Goal: Task Accomplishment & Management: Manage account settings

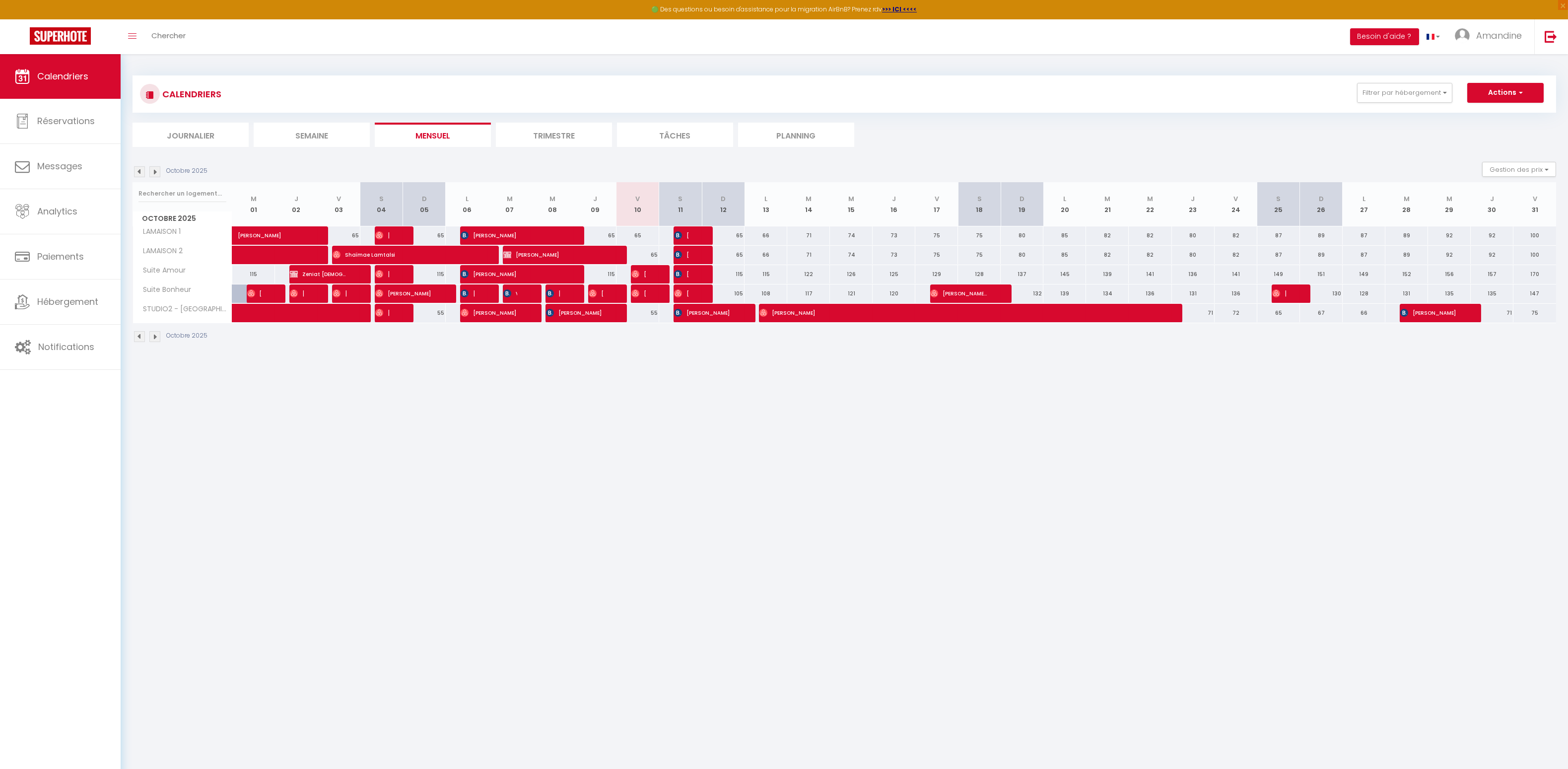
click at [567, 317] on span "[PERSON_NAME]" at bounding box center [575, 312] width 57 height 19
select select "48729"
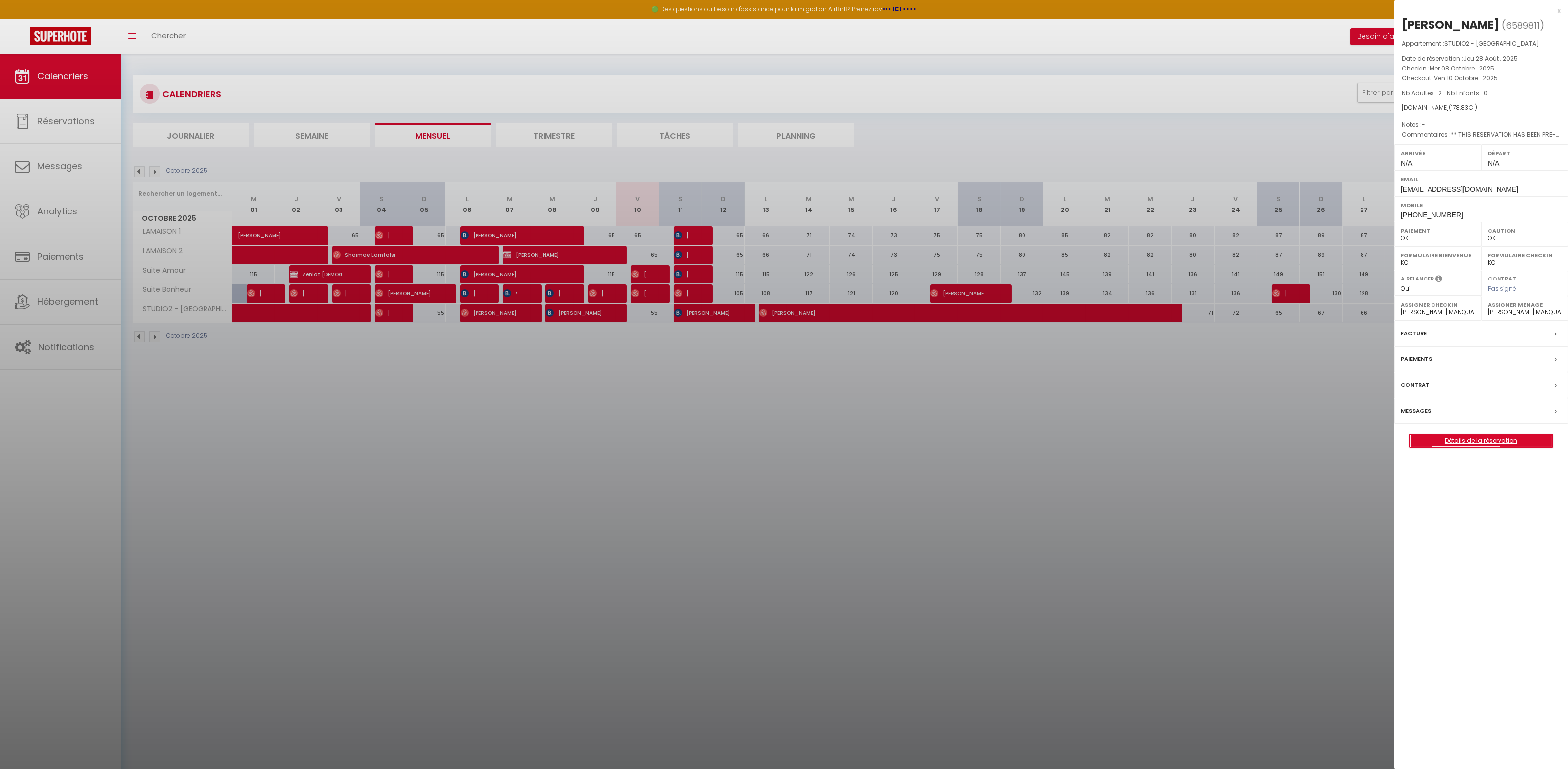
click at [1454, 438] on link "Détails de la réservation" at bounding box center [1481, 441] width 143 height 13
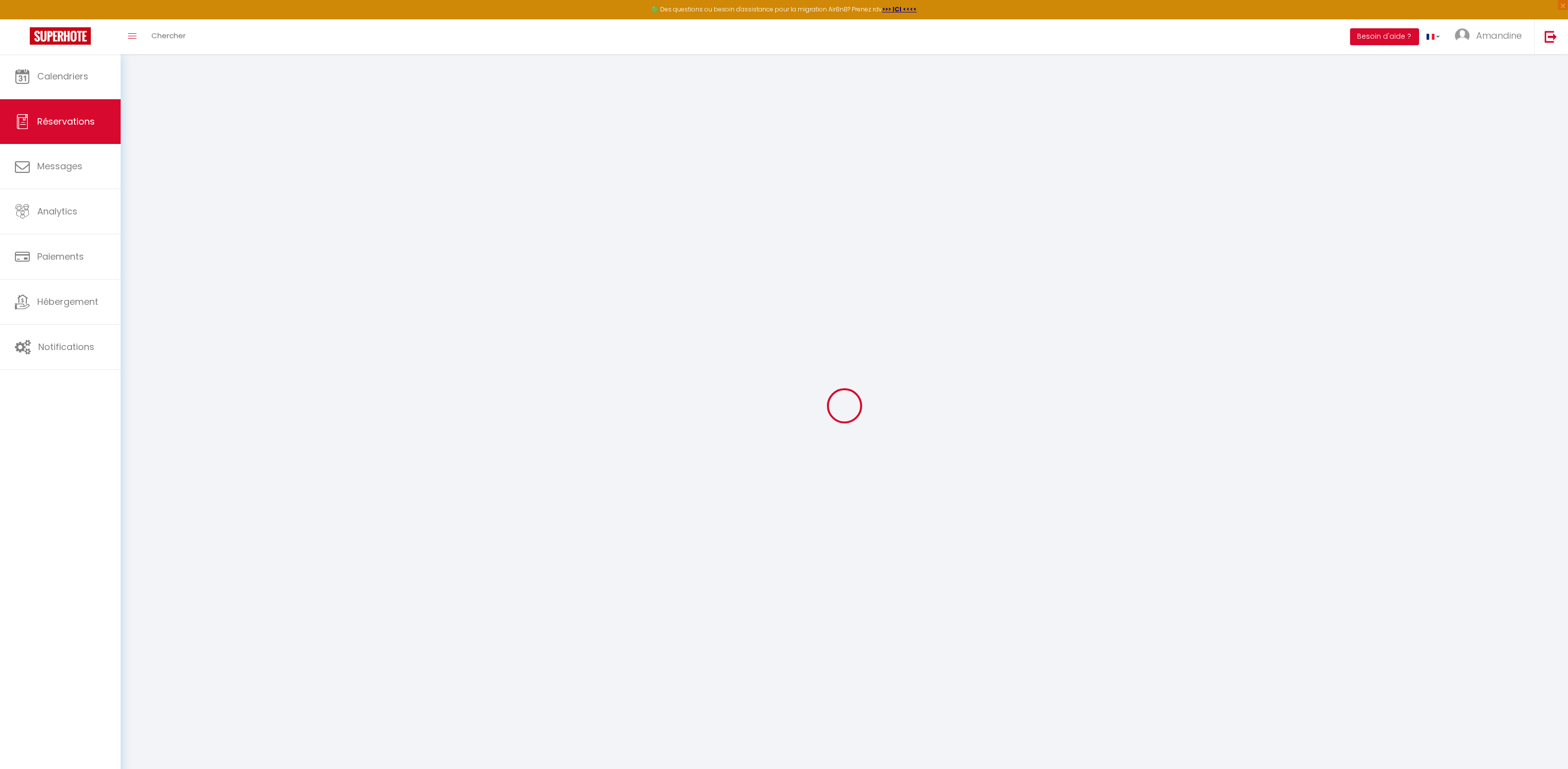
select select
checkbox input "false"
select select
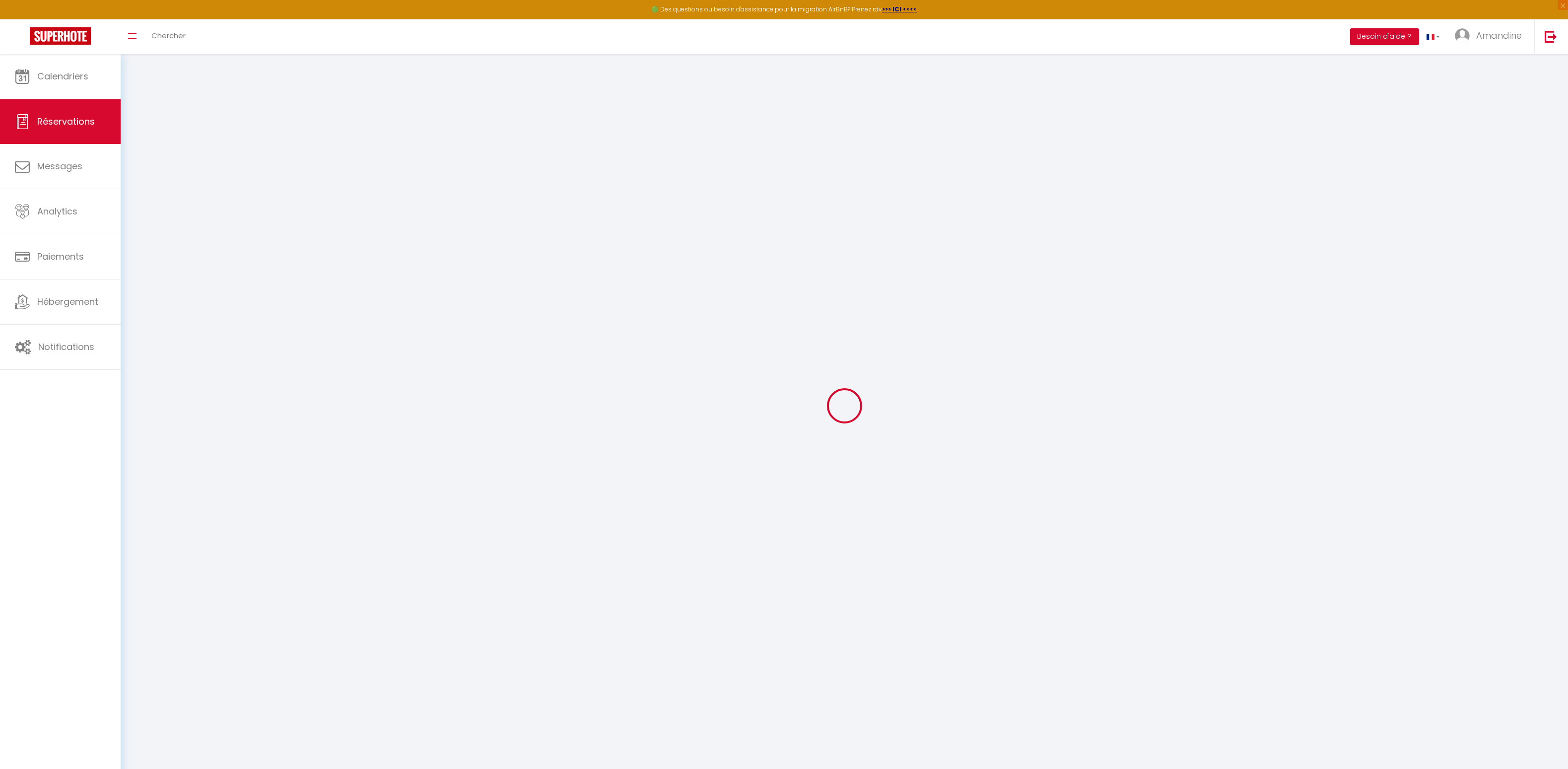
checkbox input "false"
type textarea "** THIS RESERVATION HAS BEEN PRE-PAID ** Je voyage pour affaires et il est poss…"
type input "28"
type input "7.18"
select select
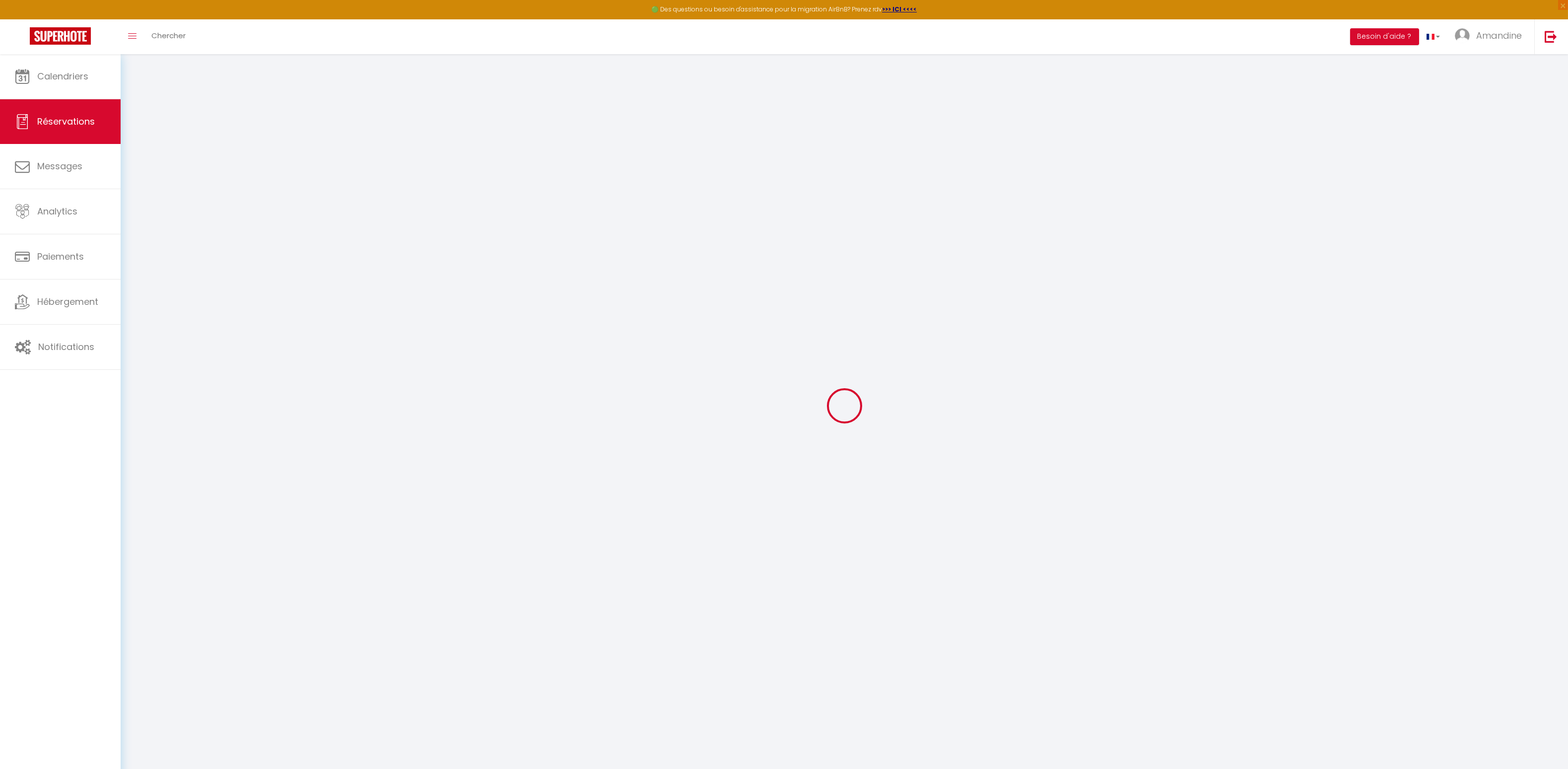
select select
checkbox input "false"
select select
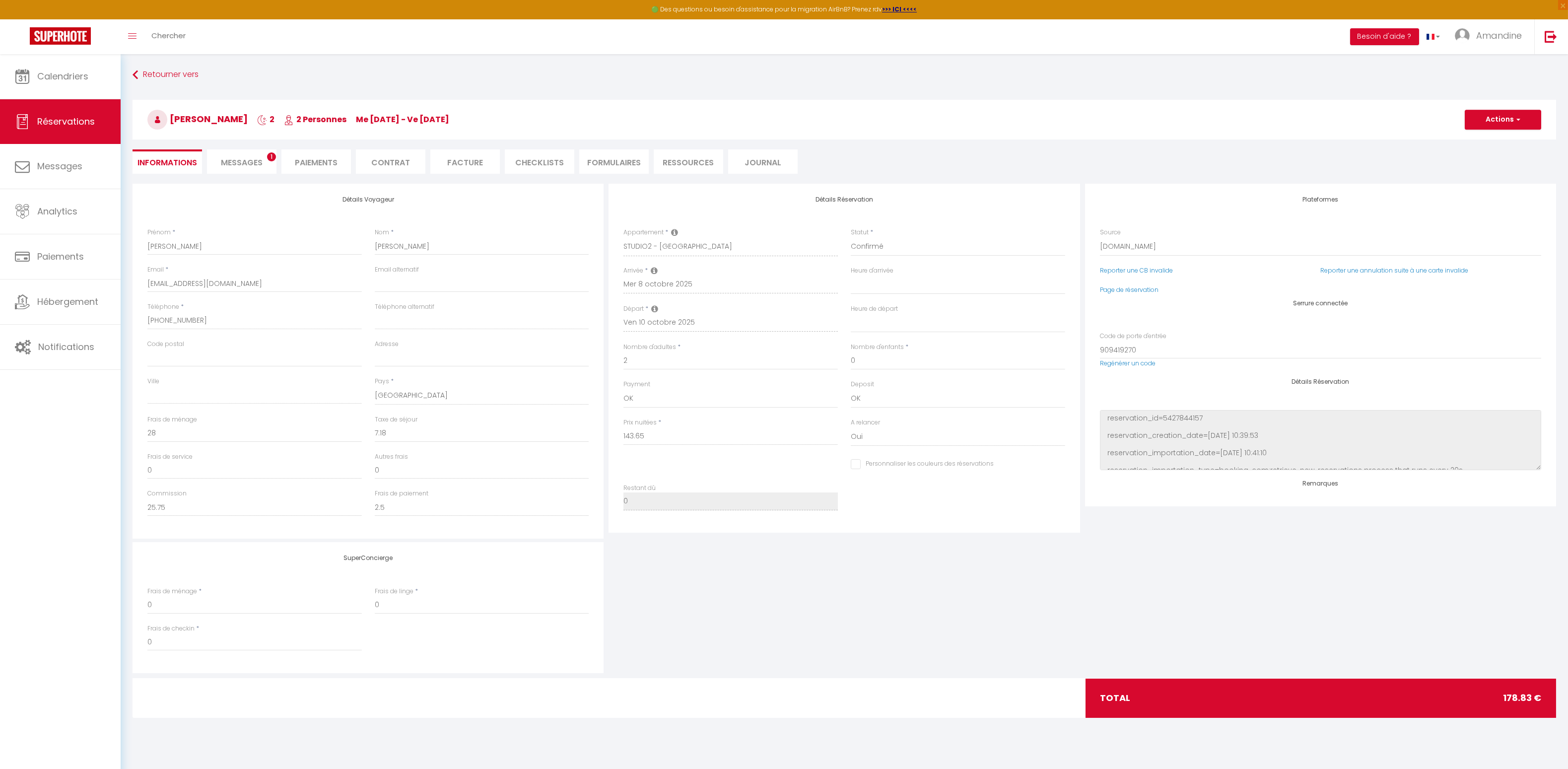
click at [268, 164] on li "Messages 1" at bounding box center [242, 161] width 69 height 24
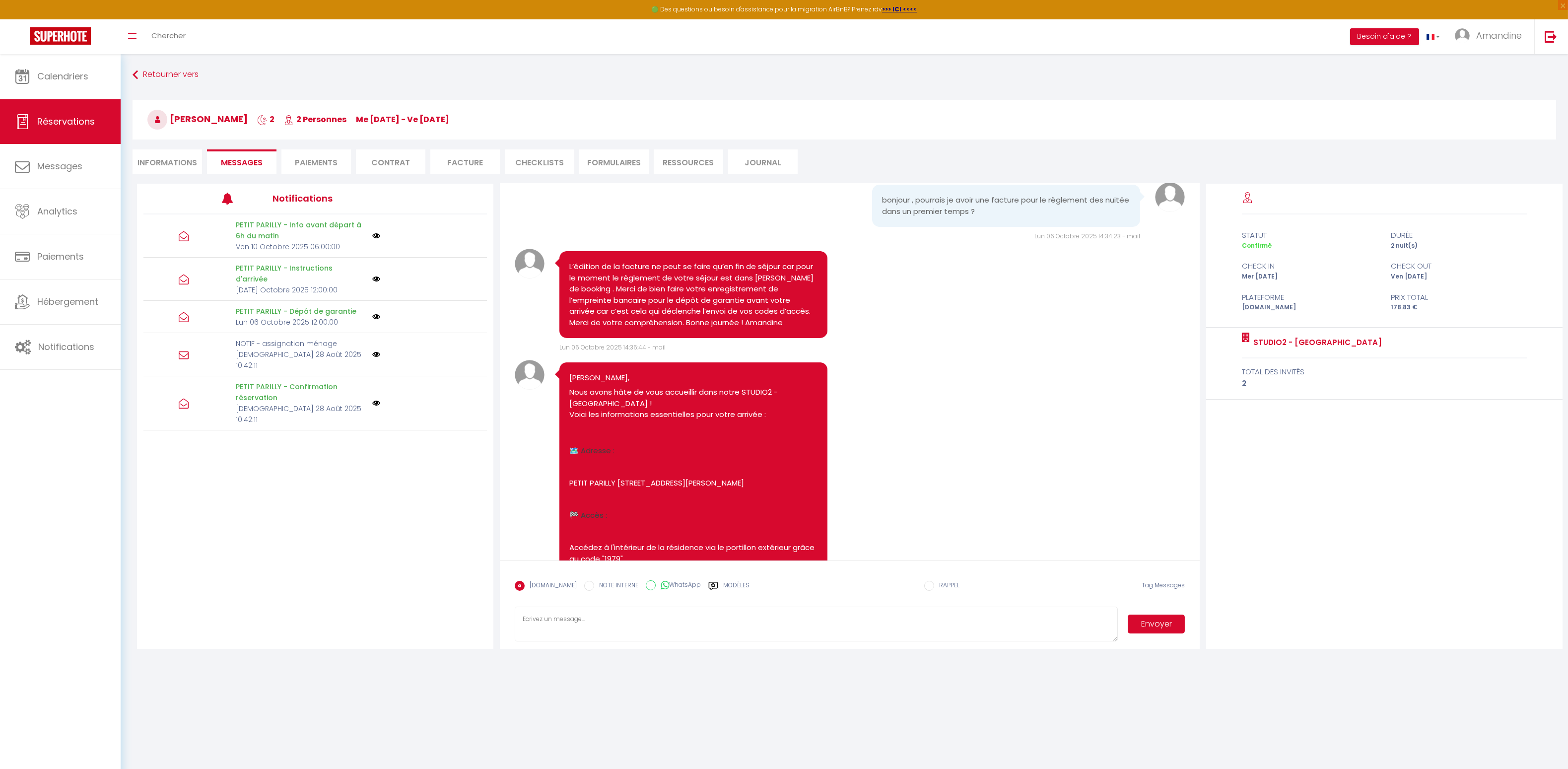
scroll to position [833, 0]
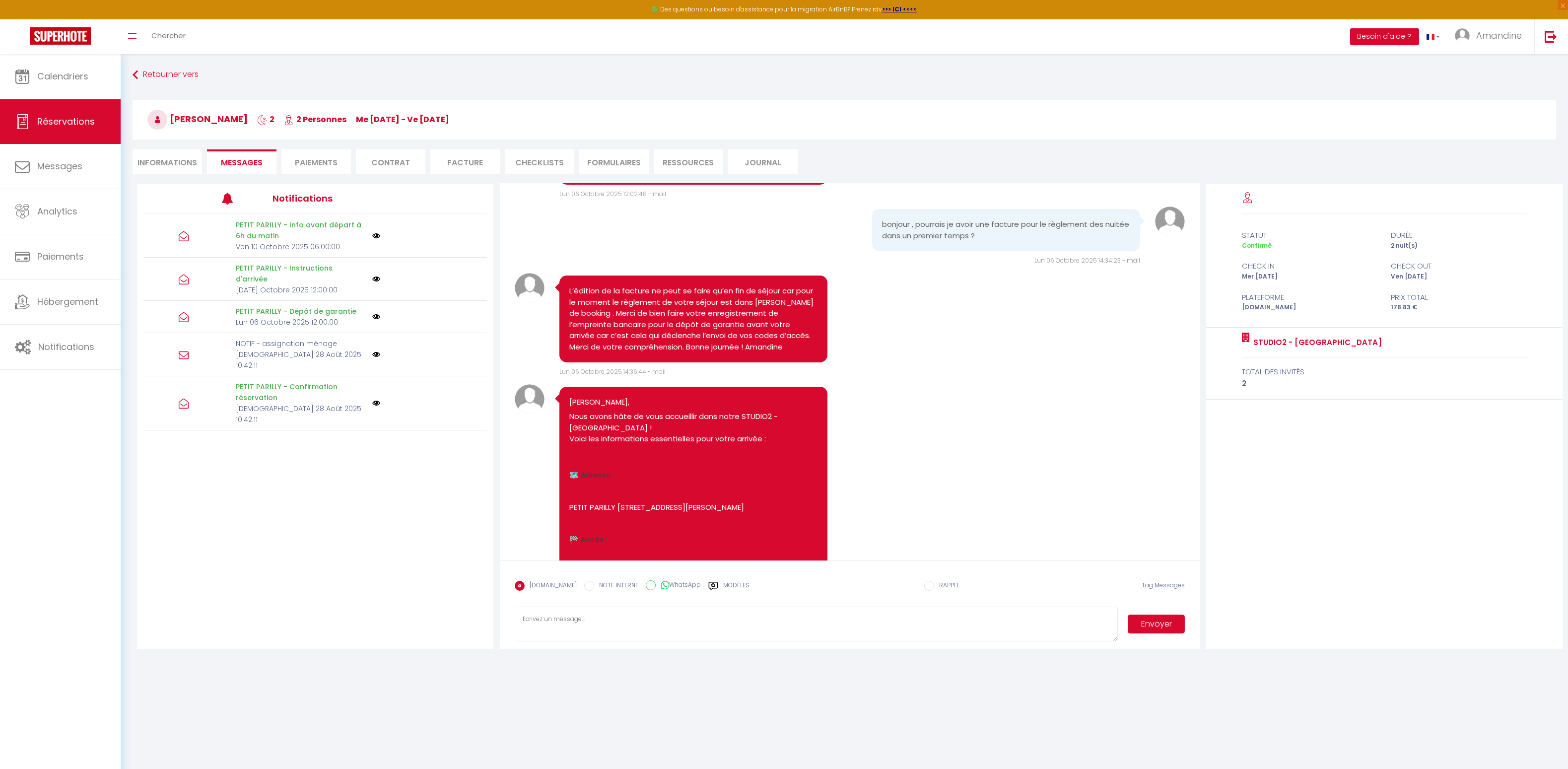
click at [467, 161] on li "Facture" at bounding box center [465, 161] width 69 height 24
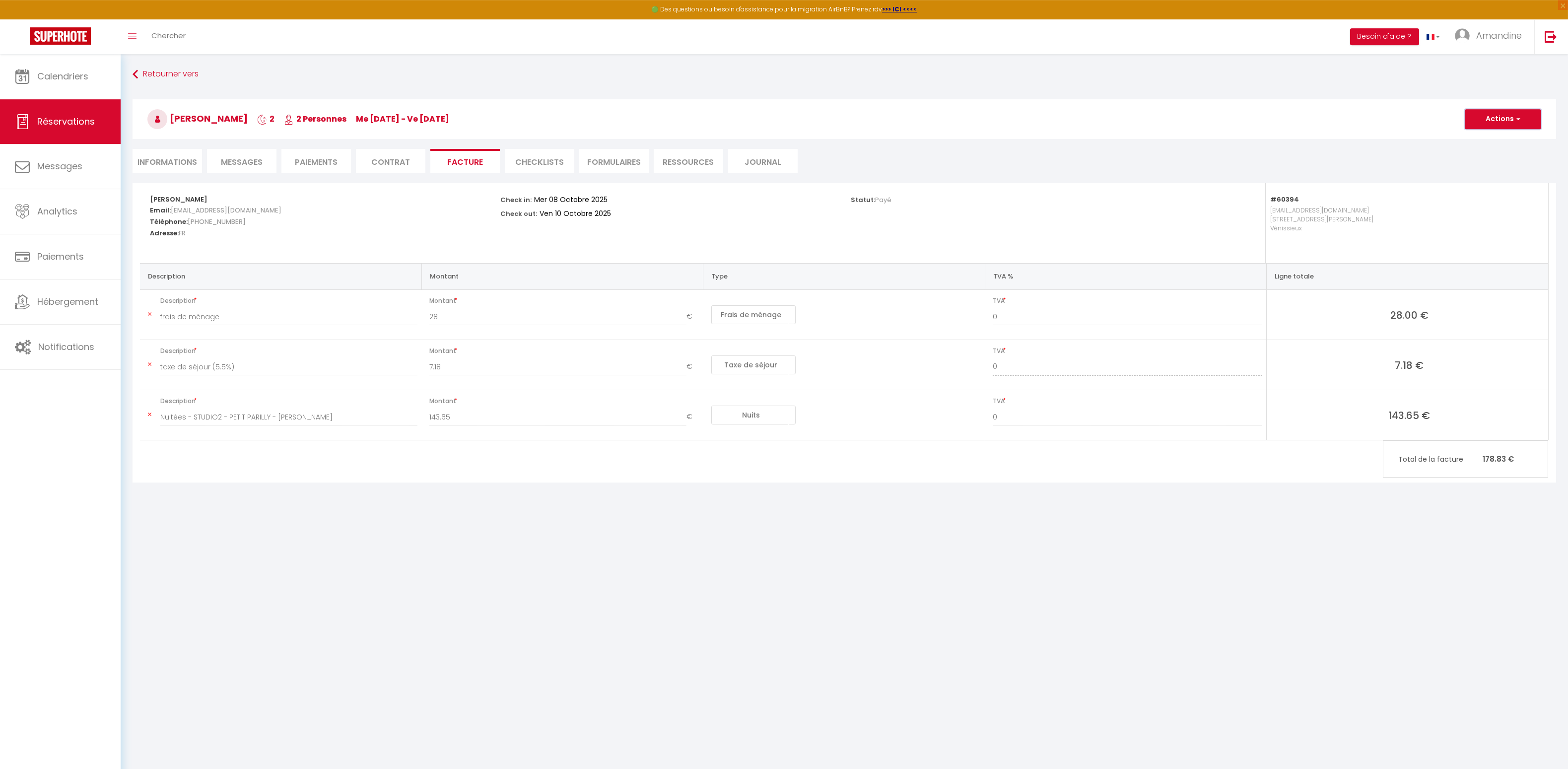
click at [1514, 118] on span "button" at bounding box center [1517, 119] width 6 height 9
click at [1502, 166] on link "Envoyer la facture" at bounding box center [1495, 166] width 83 height 13
type input "[EMAIL_ADDRESS][DOMAIN_NAME]"
select select "fr"
type input "Serenity STUDIO2 - PETIT PARILLY - Votre facture 6589811"
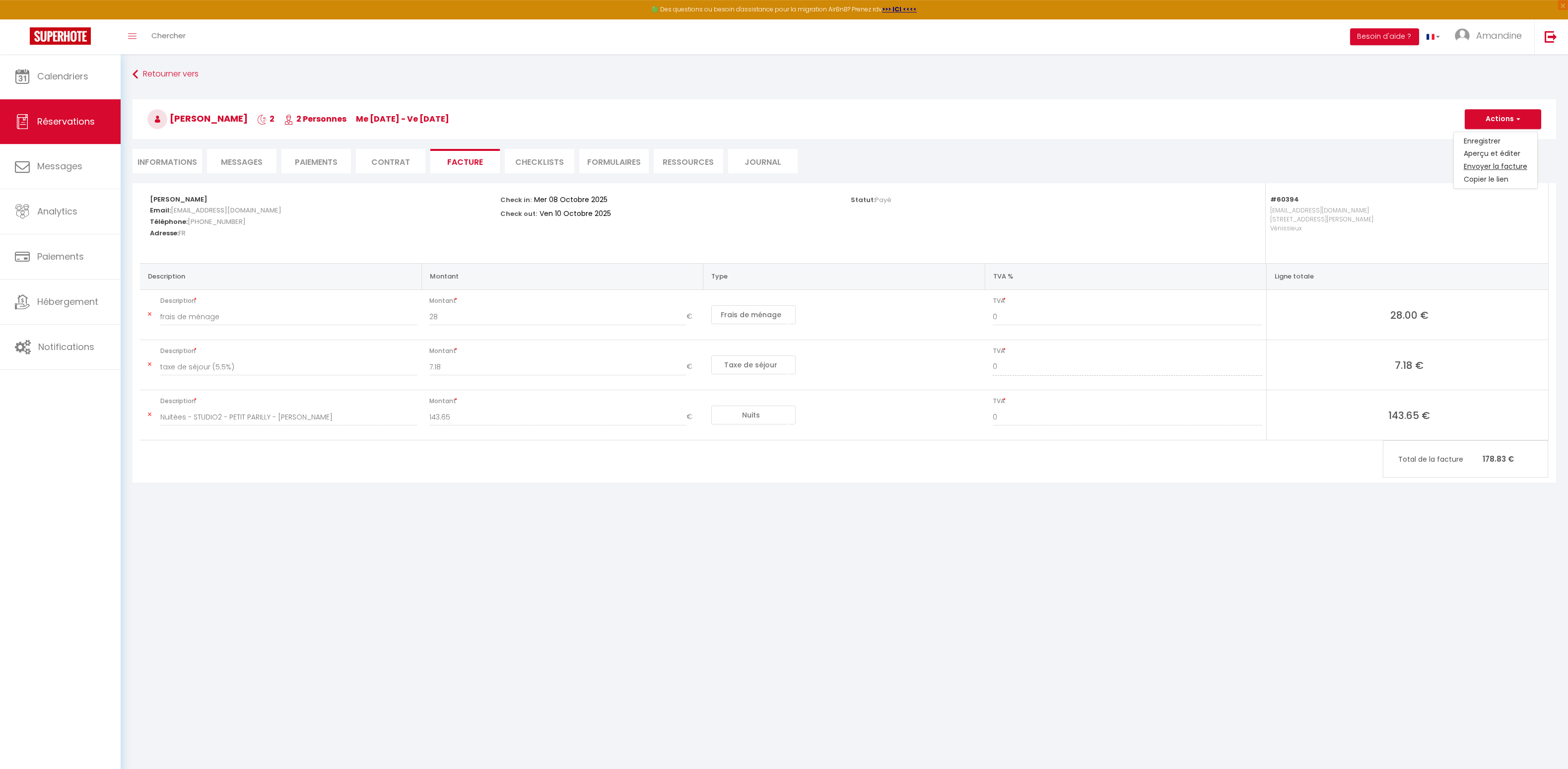
type textarea "Bonjour, Voici le lien pour télécharger votre facture : [URL][DOMAIN_NAME] Déta…"
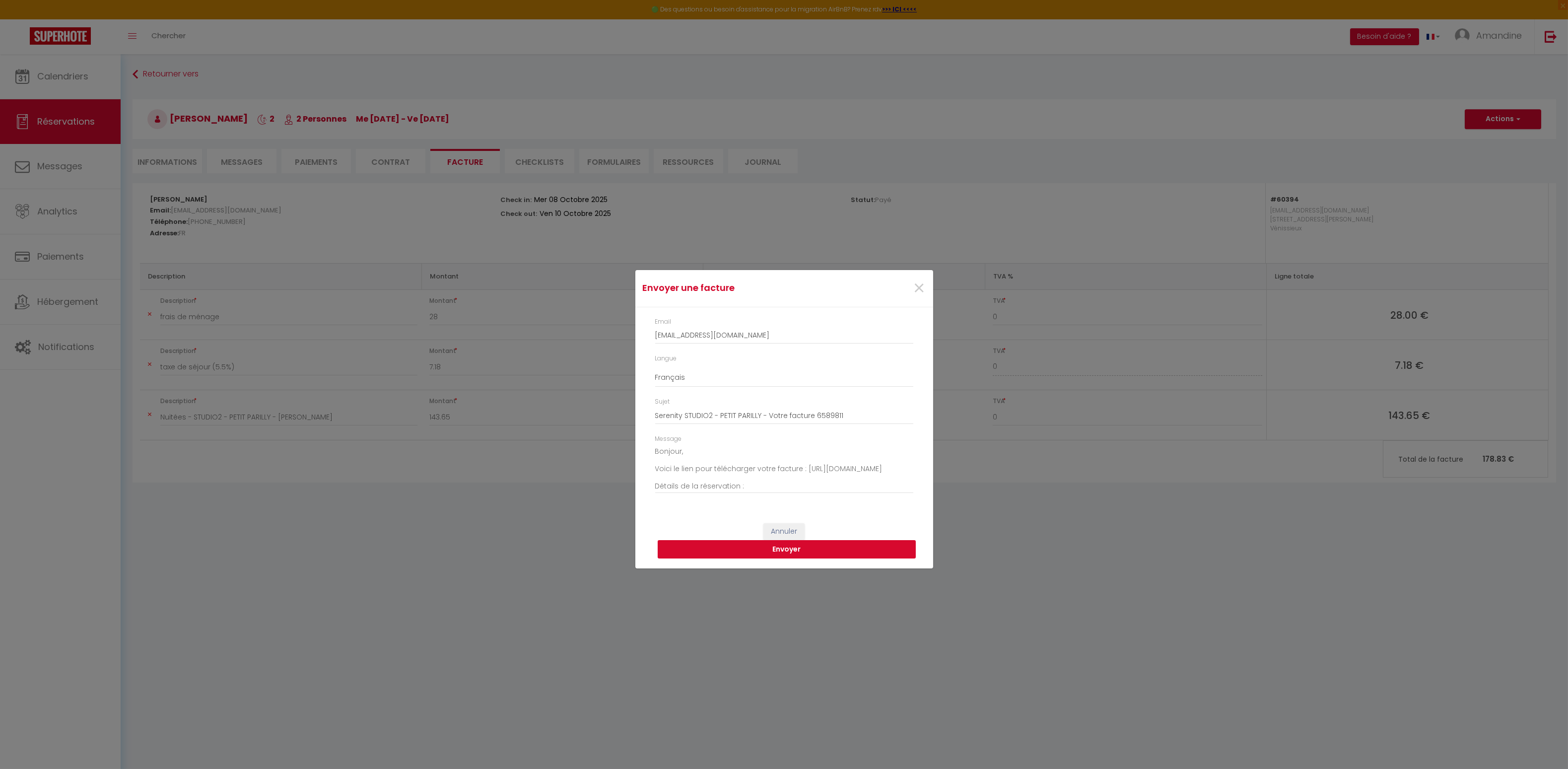
click at [866, 558] on button "Envoyer" at bounding box center [786, 549] width 258 height 19
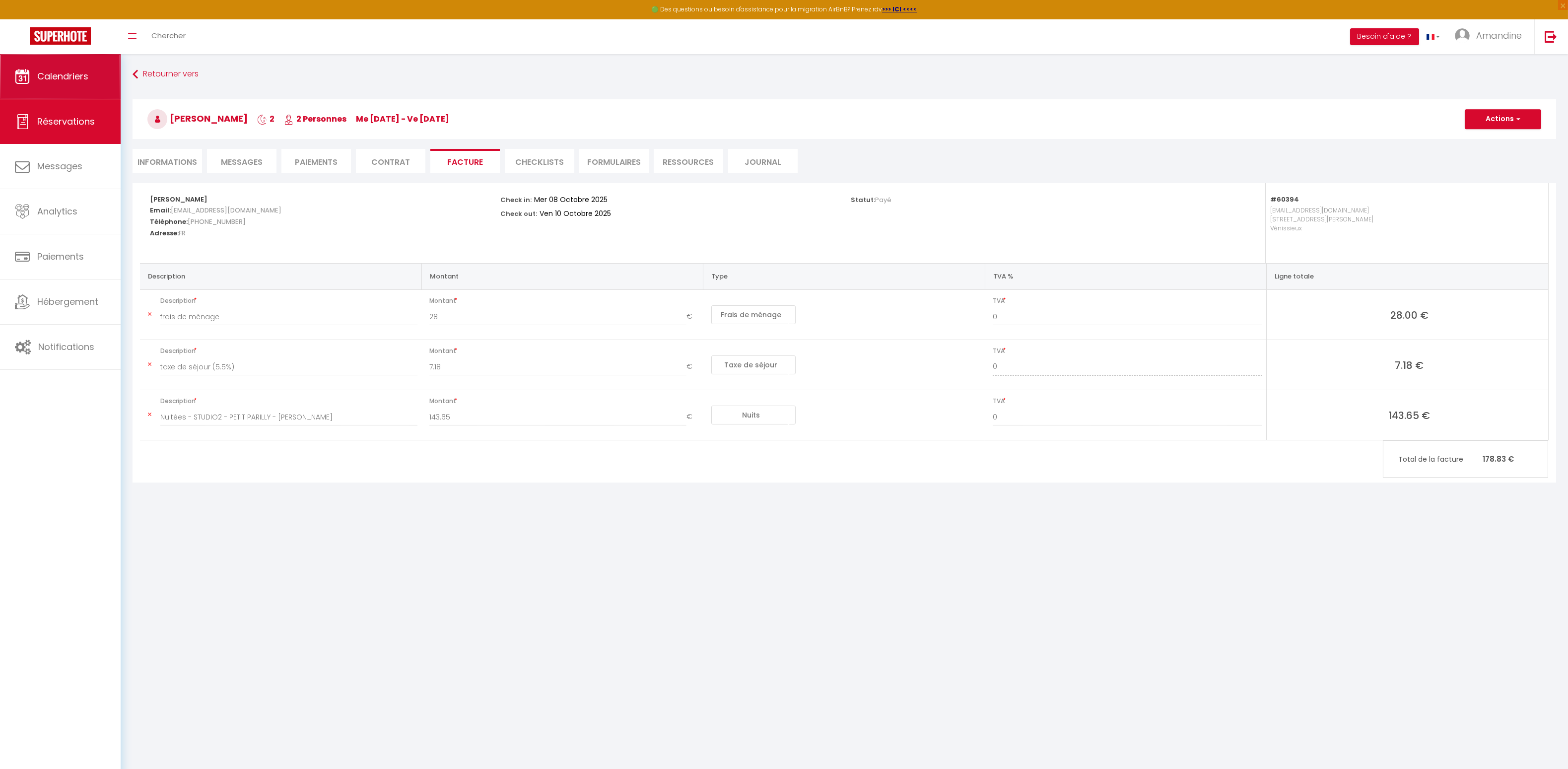
click at [40, 81] on span "Calendriers" at bounding box center [63, 76] width 51 height 12
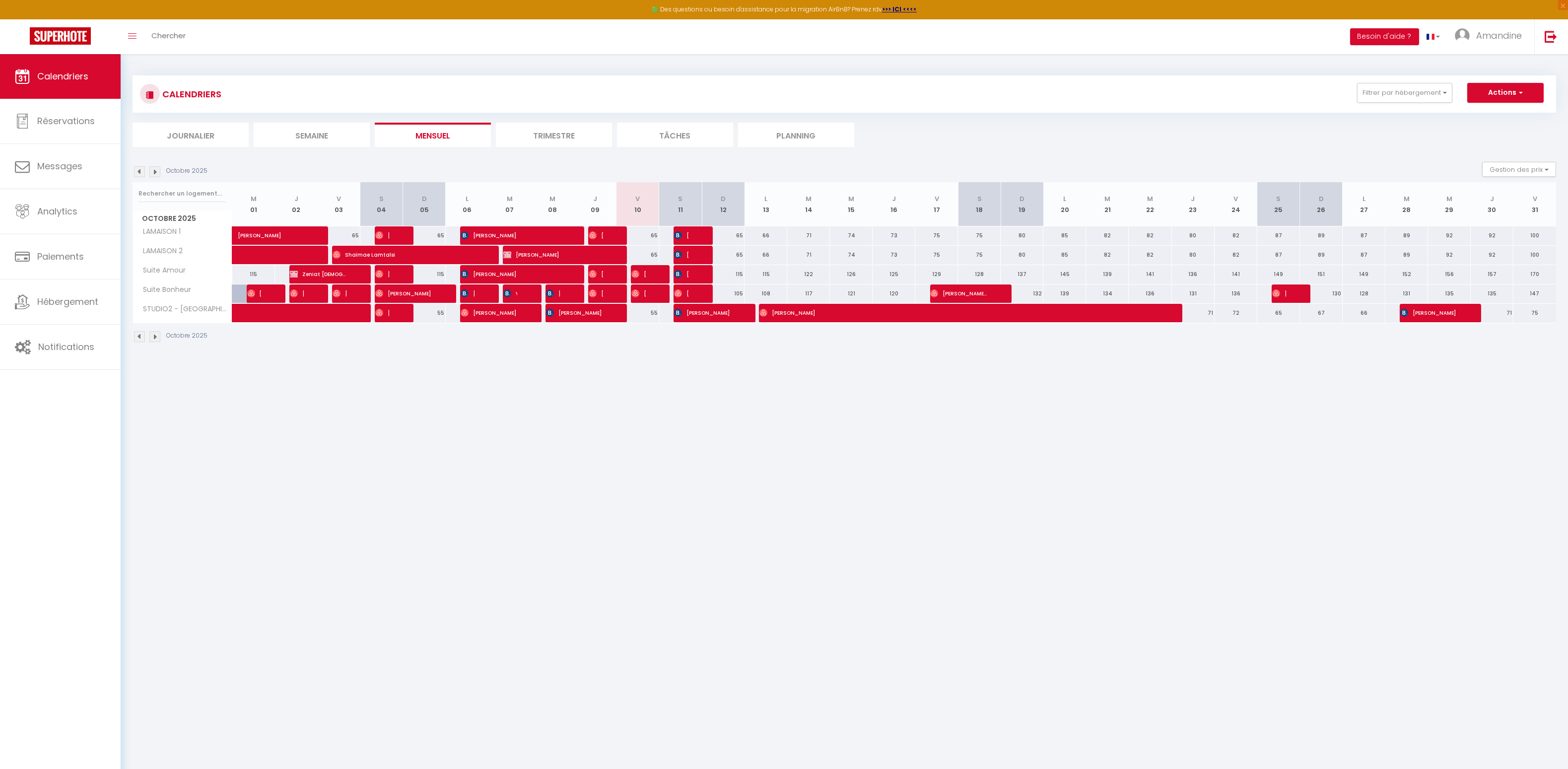
click at [539, 273] on span "[PERSON_NAME]" at bounding box center [511, 274] width 100 height 19
select select "OK"
select select "0"
select select "1"
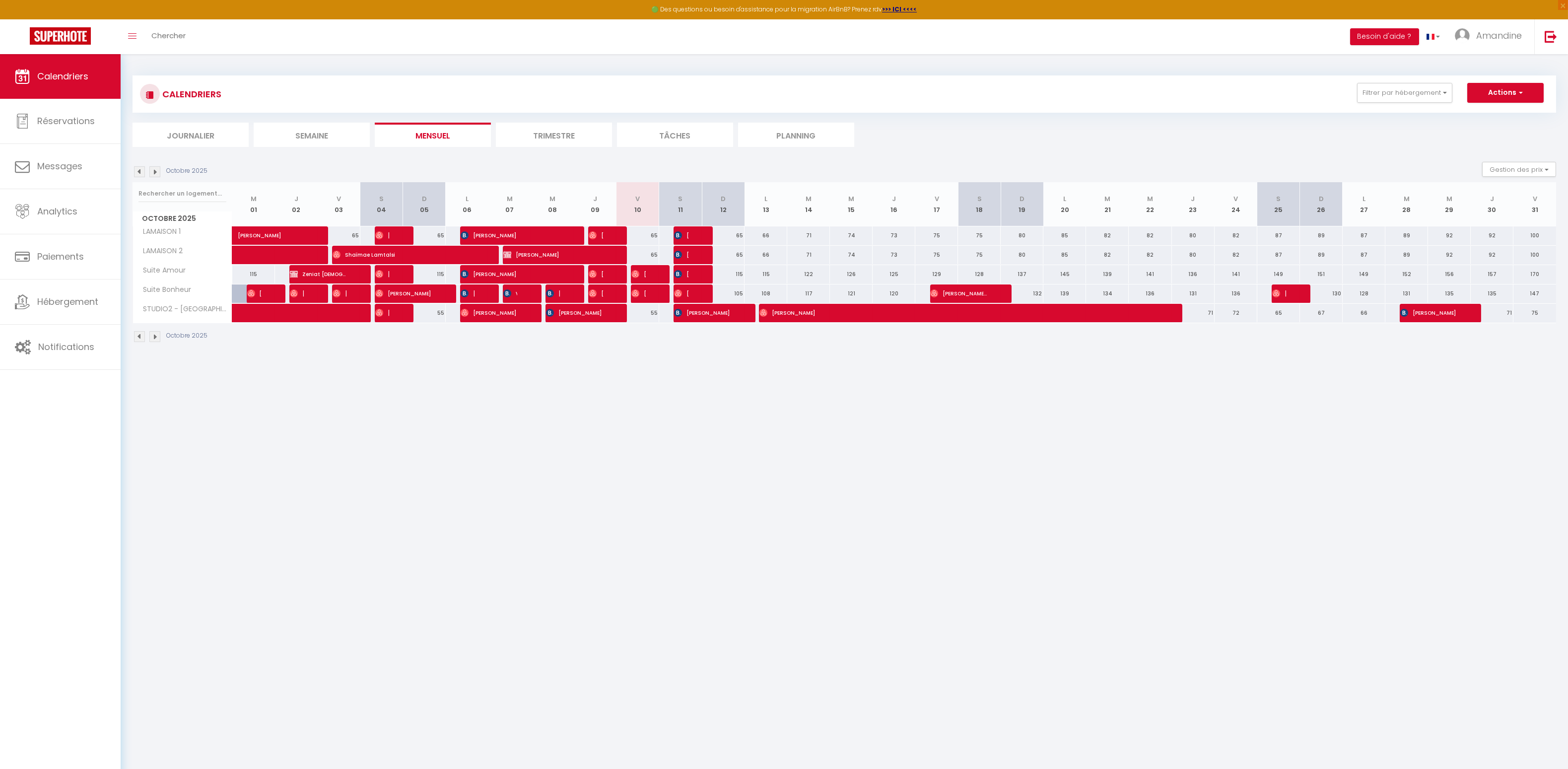
select select "1"
select select
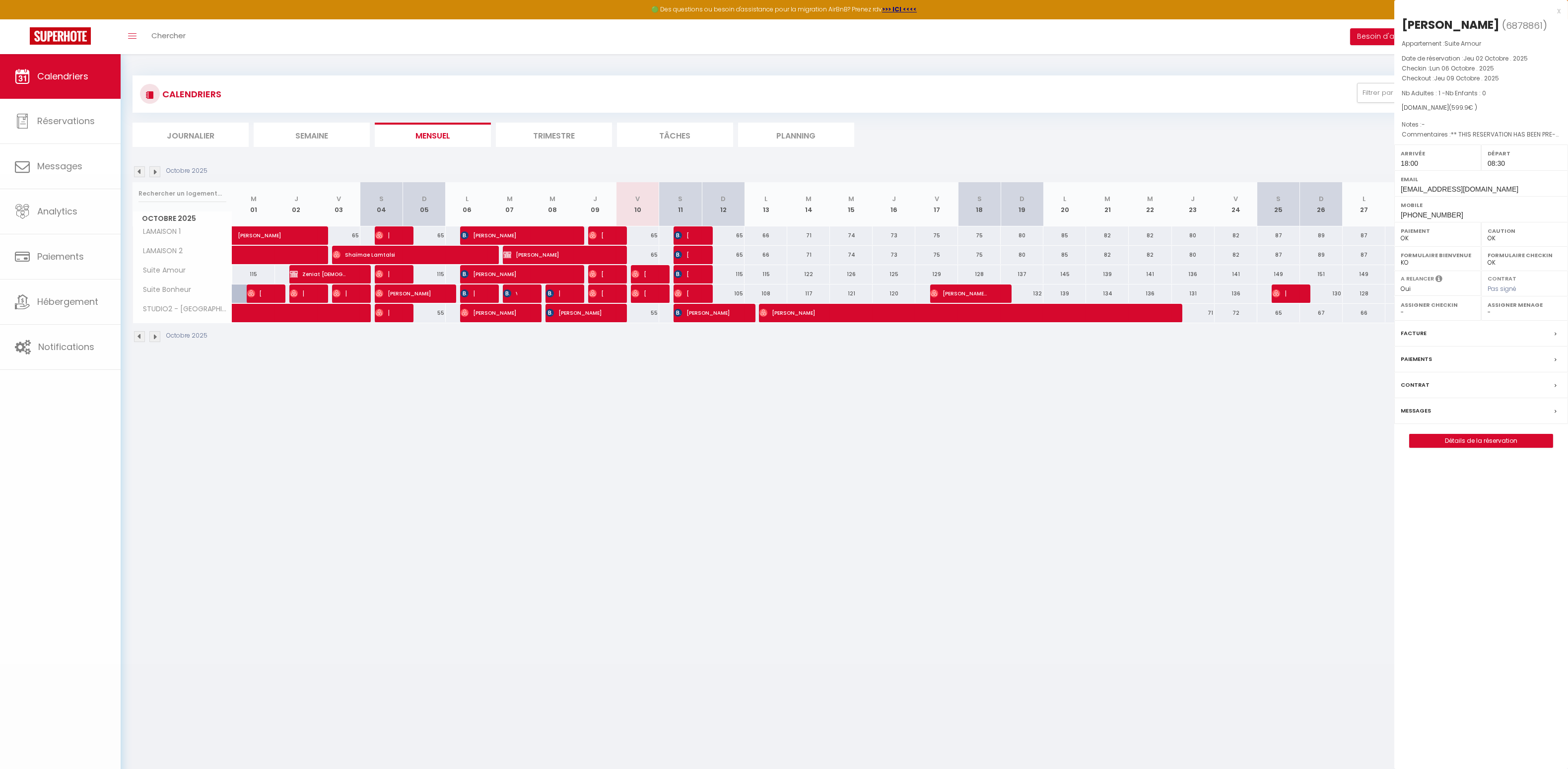
select select "32010"
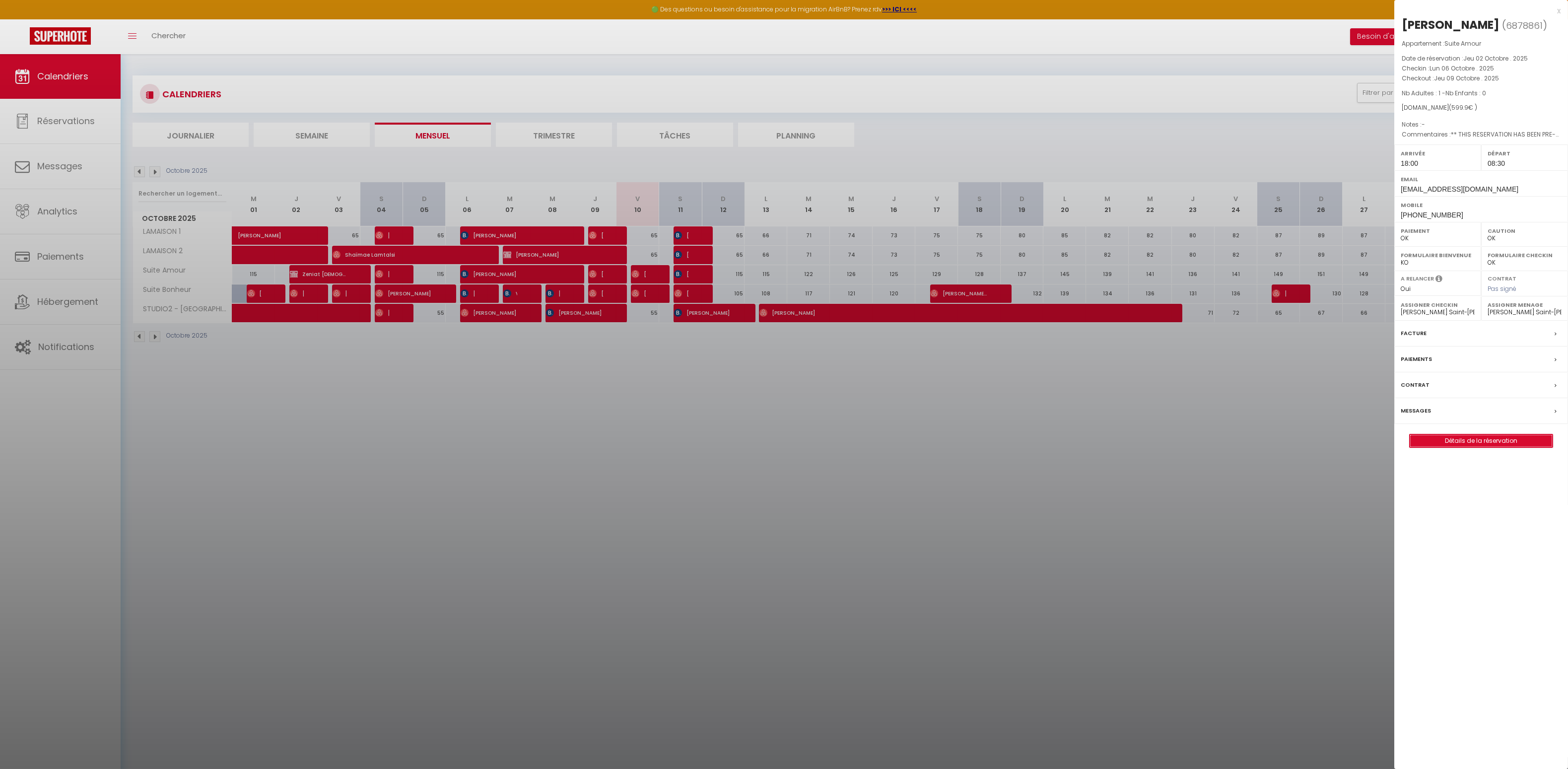
click at [1493, 442] on link "Détails de la réservation" at bounding box center [1481, 441] width 143 height 13
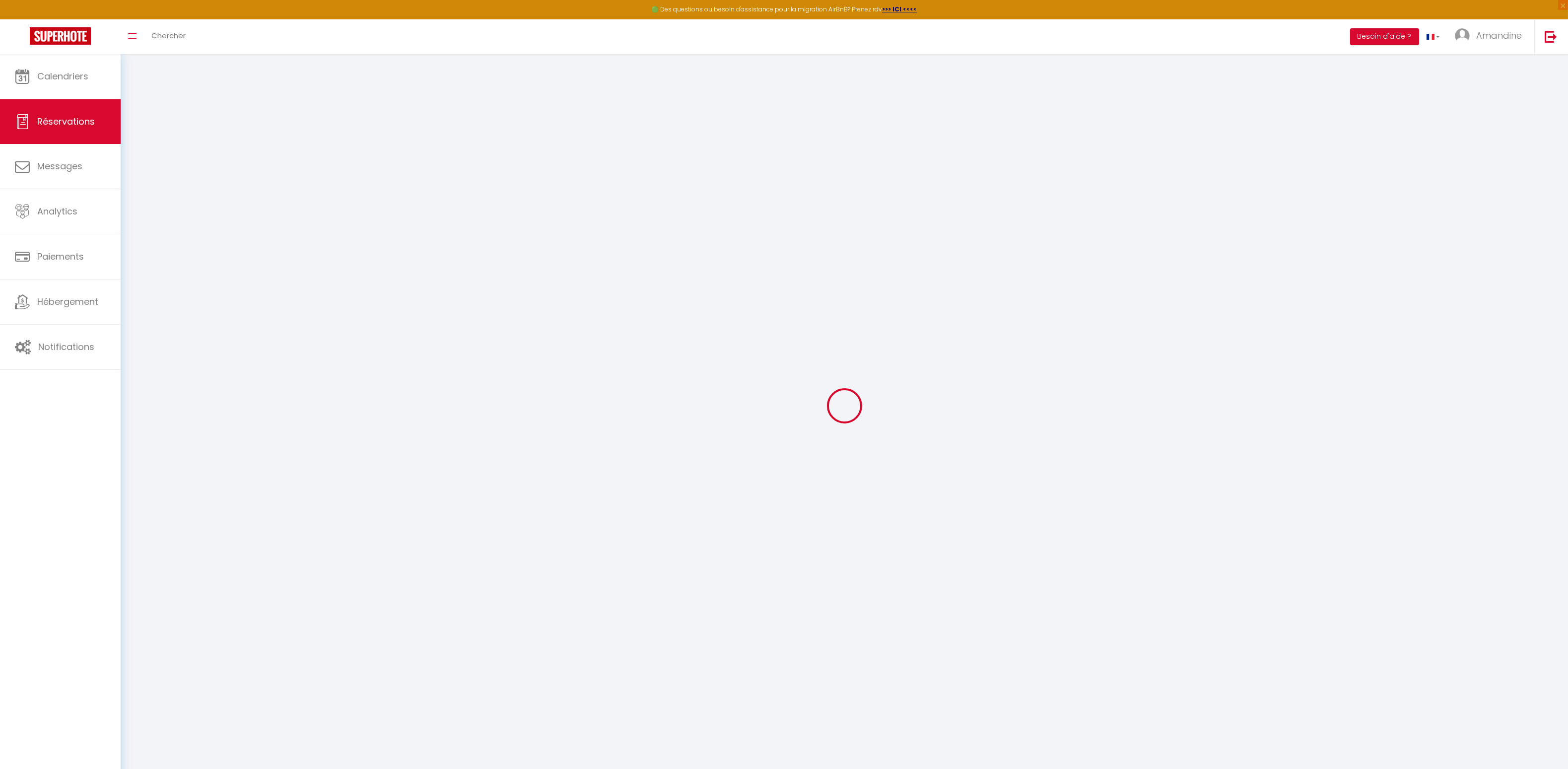
type input "Dubrulle"
type input "[PERSON_NAME]"
type input "[EMAIL_ADDRESS][DOMAIN_NAME]"
type input "[PHONE_NUMBER]"
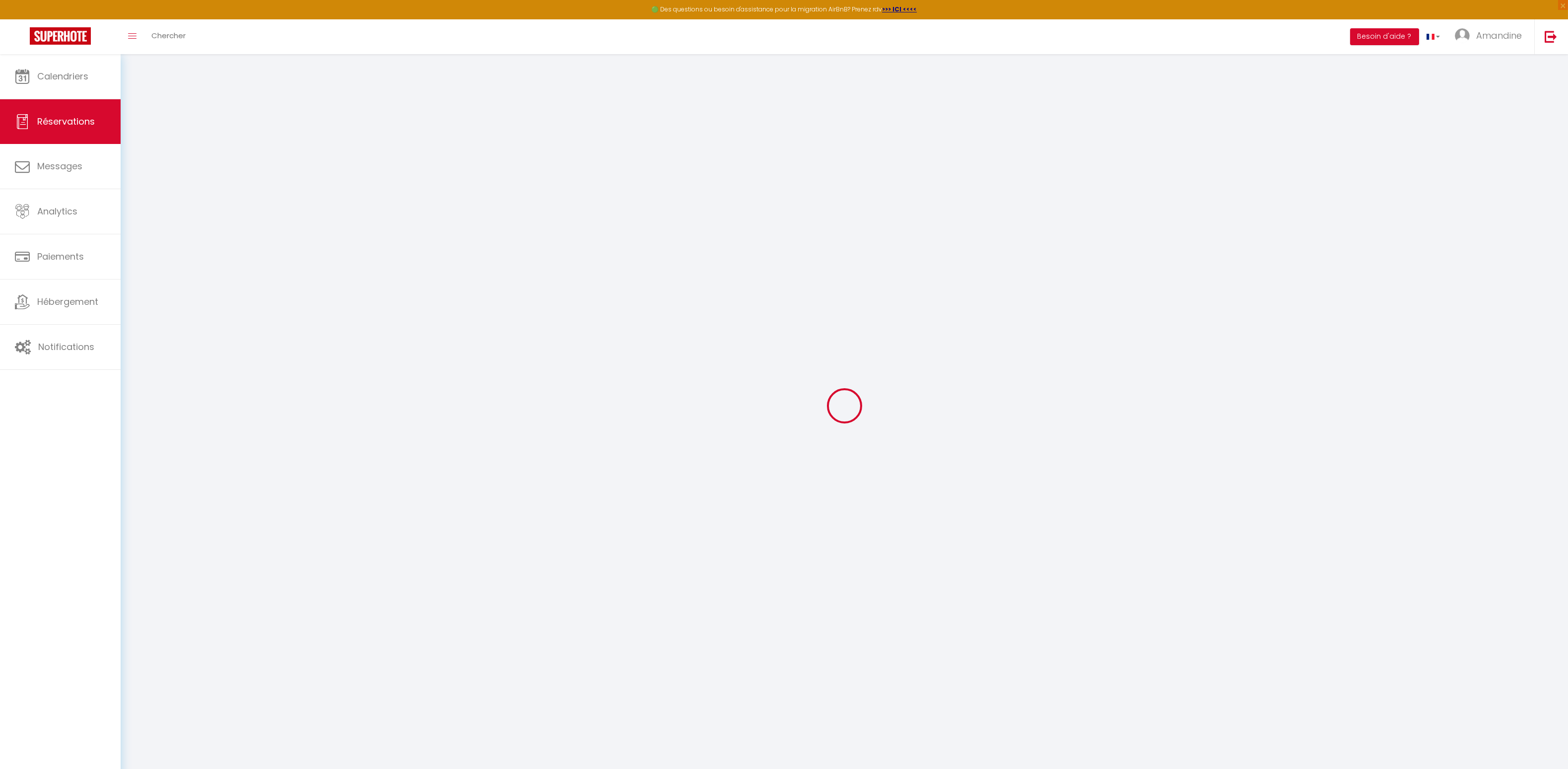
type input "0772347564"
select select "FR"
type input "85.95"
type input "8.4"
select select "52933"
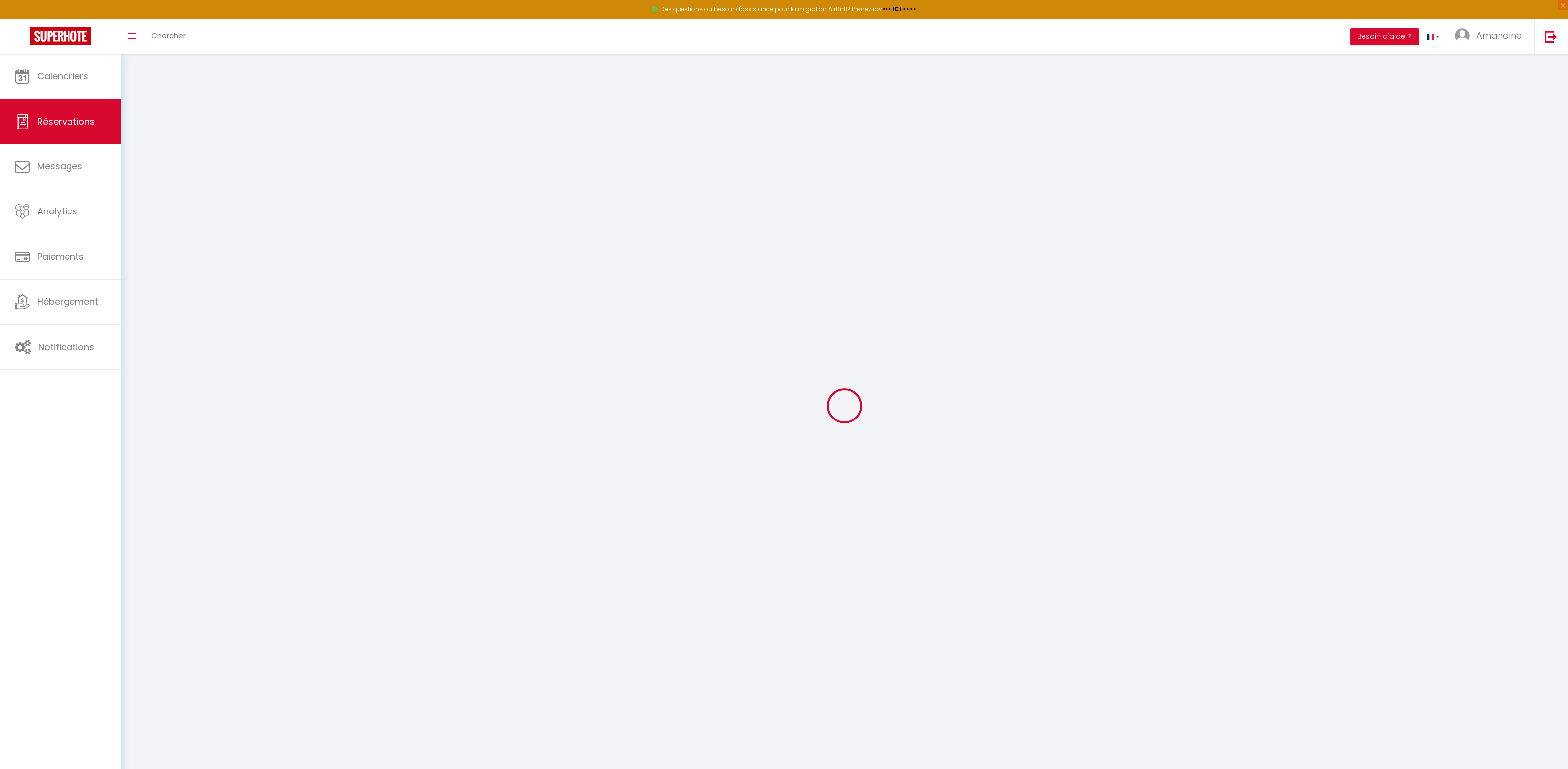
select select "1"
select select
type input "1"
select select "12"
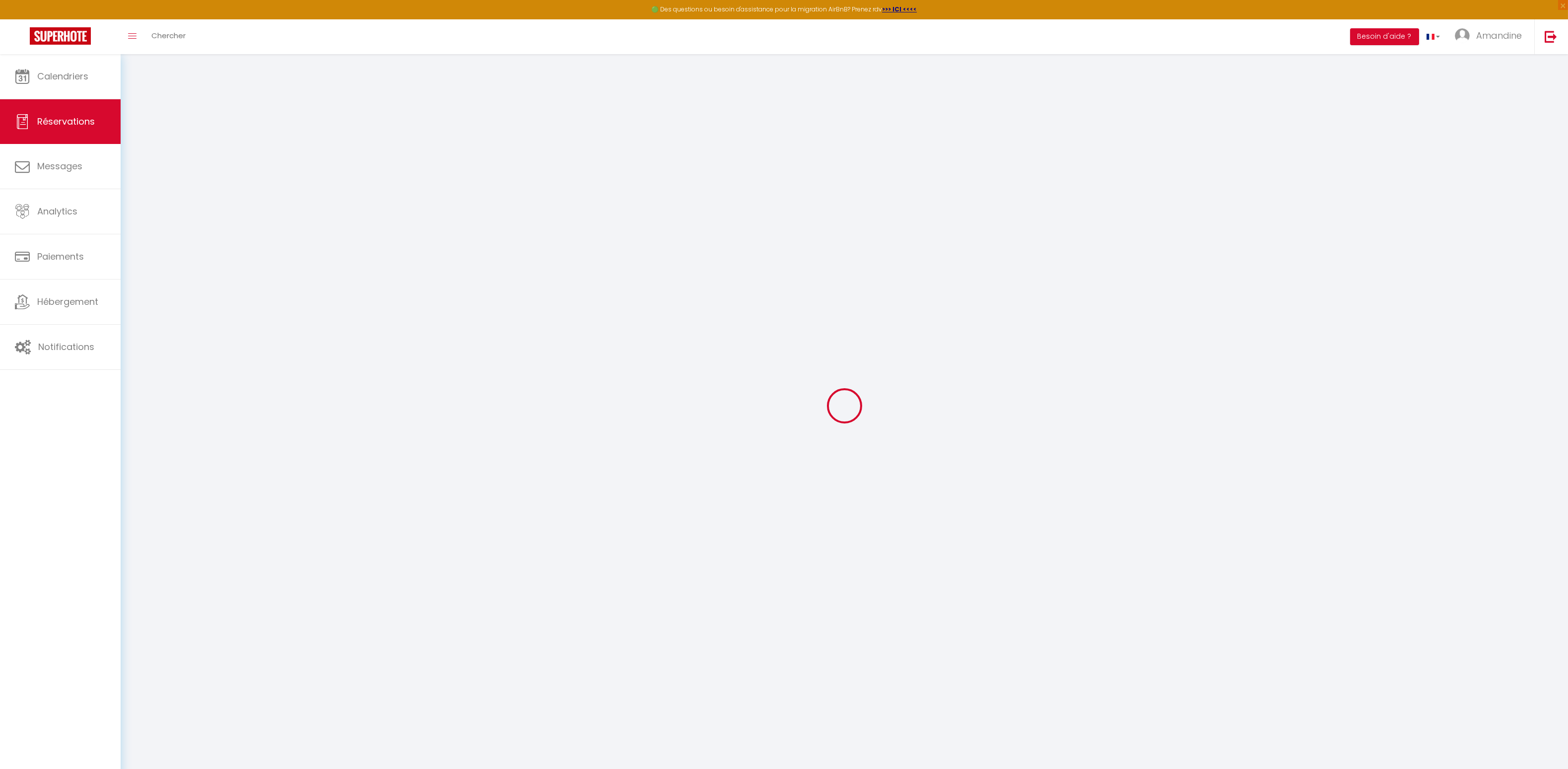
select select "15"
type input "538"
checkbox input "false"
type input "0"
select select "2"
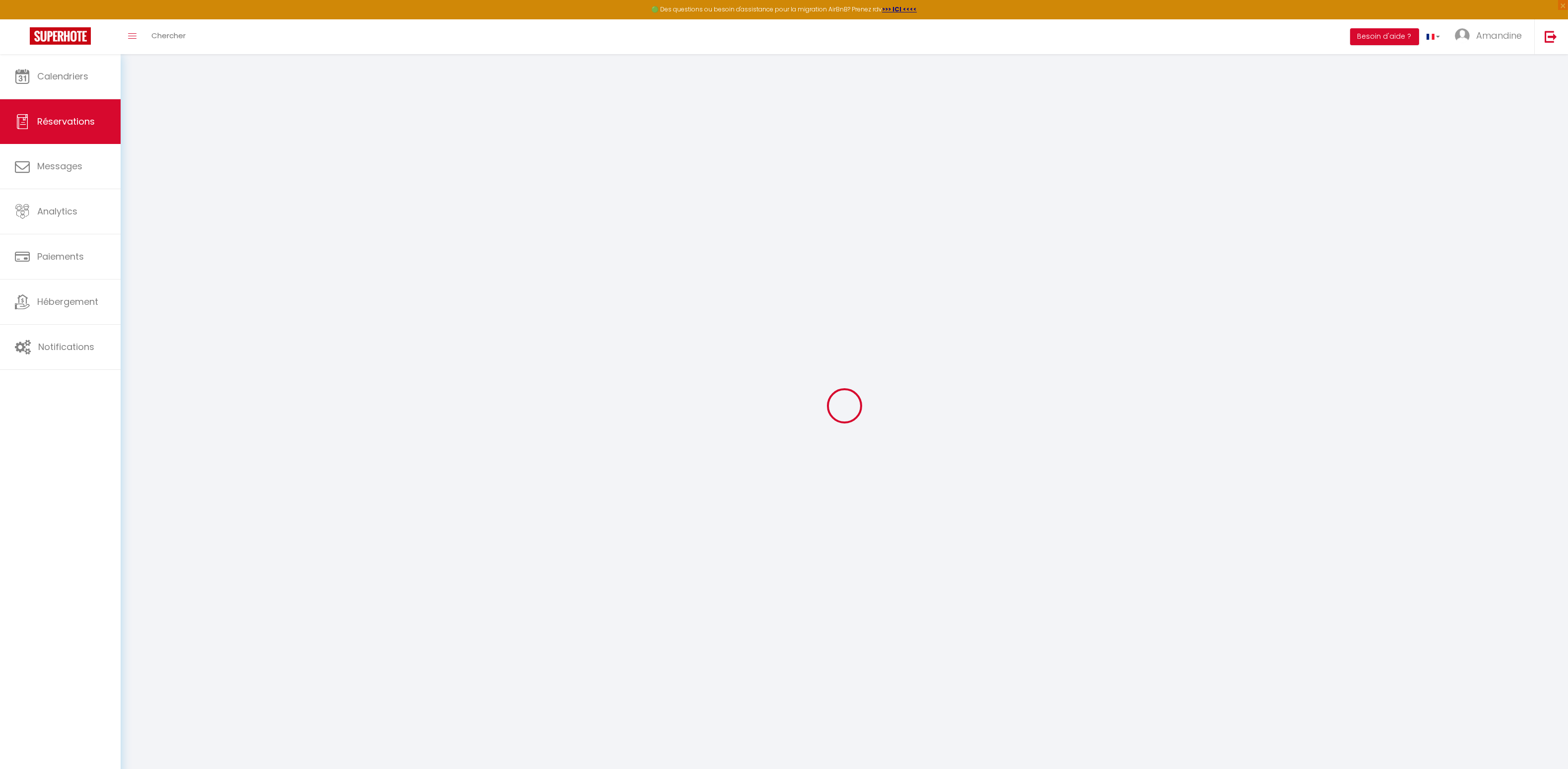
type input "0"
select select
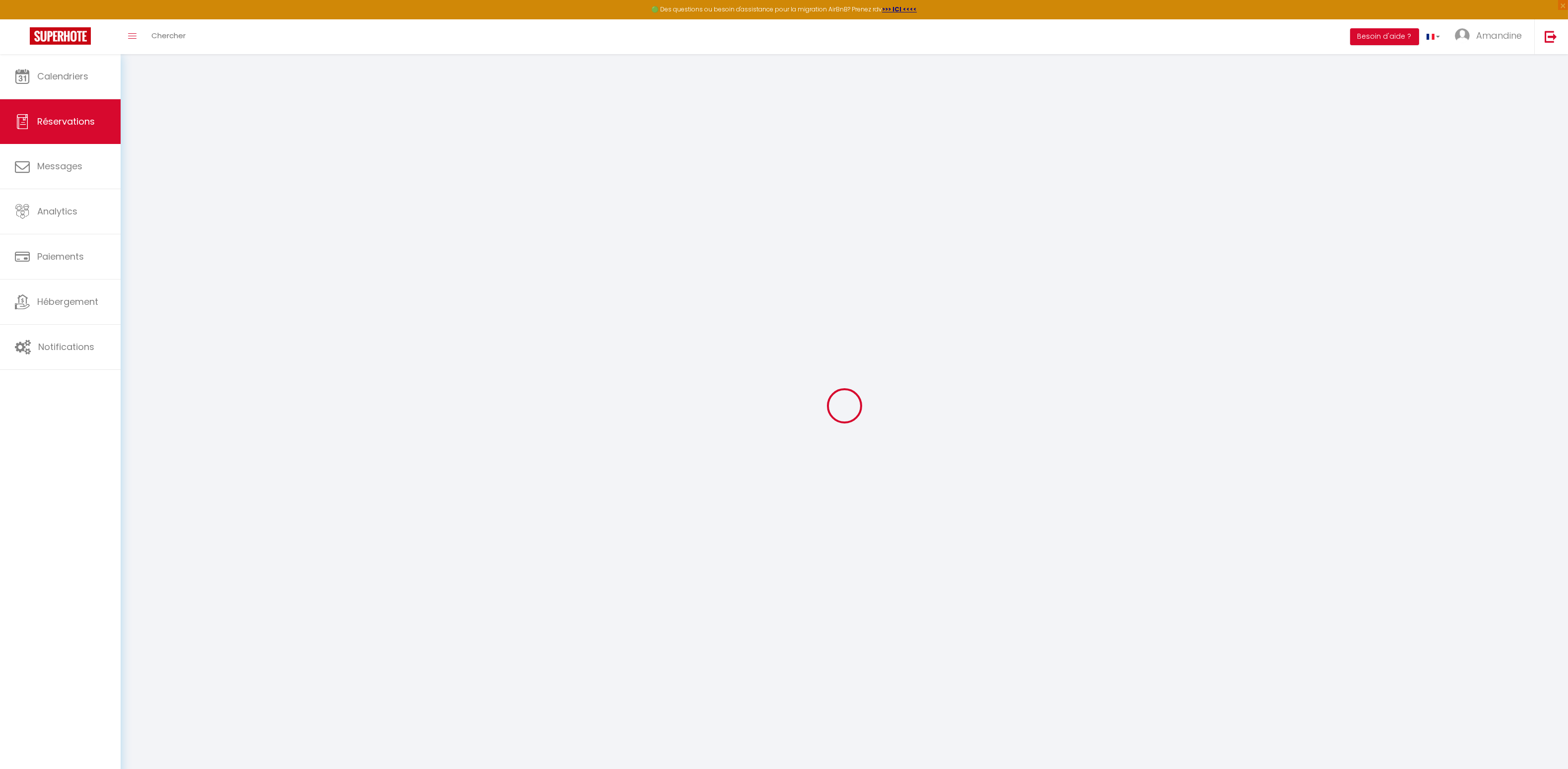
checkbox input "false"
select select
checkbox input "false"
select select
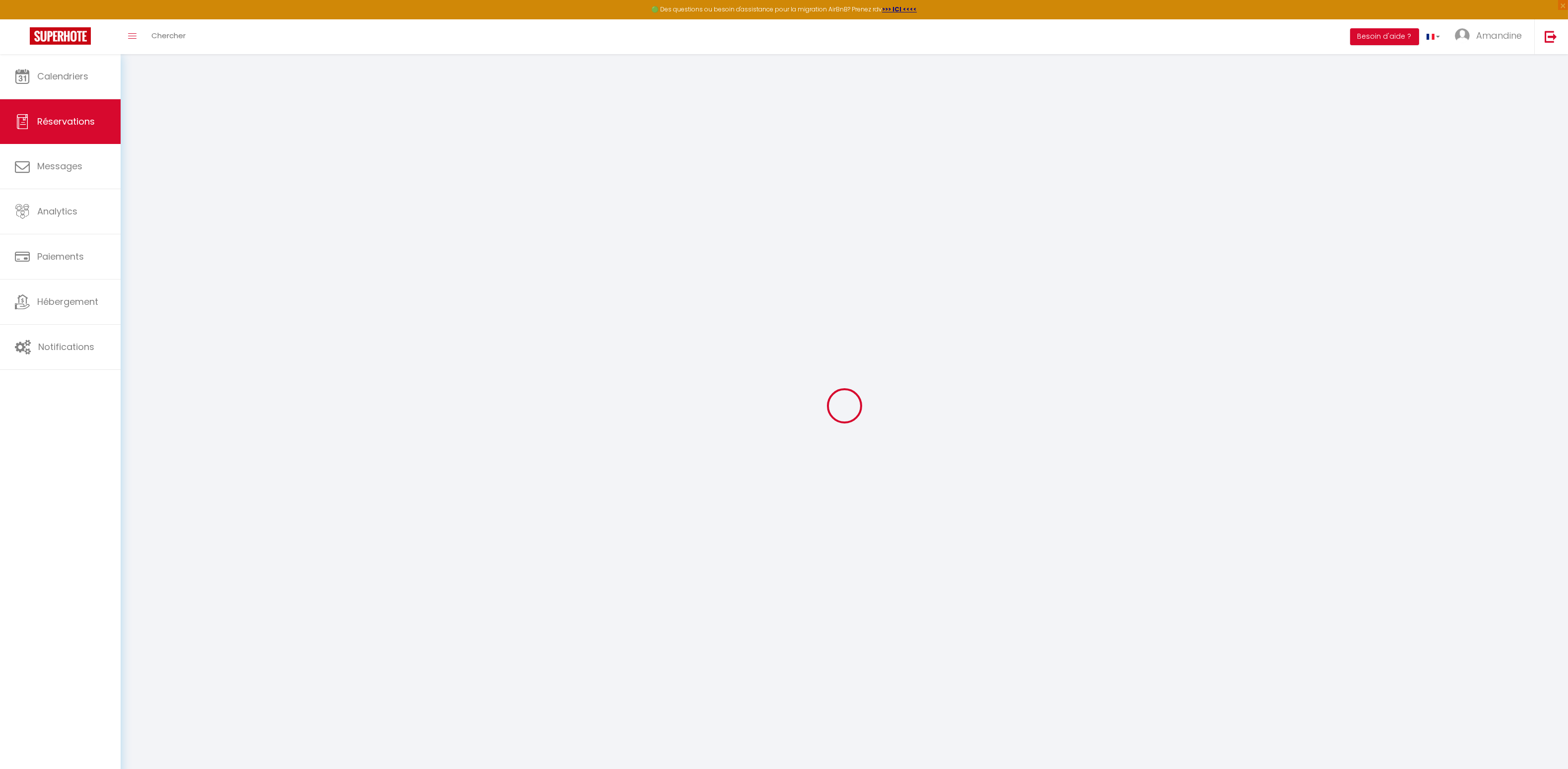
select select
checkbox input "false"
type textarea "** THIS RESERVATION HAS BEEN PRE-PAID ** Reservation has a cancellation grace p…"
type input "35"
type input "26.9"
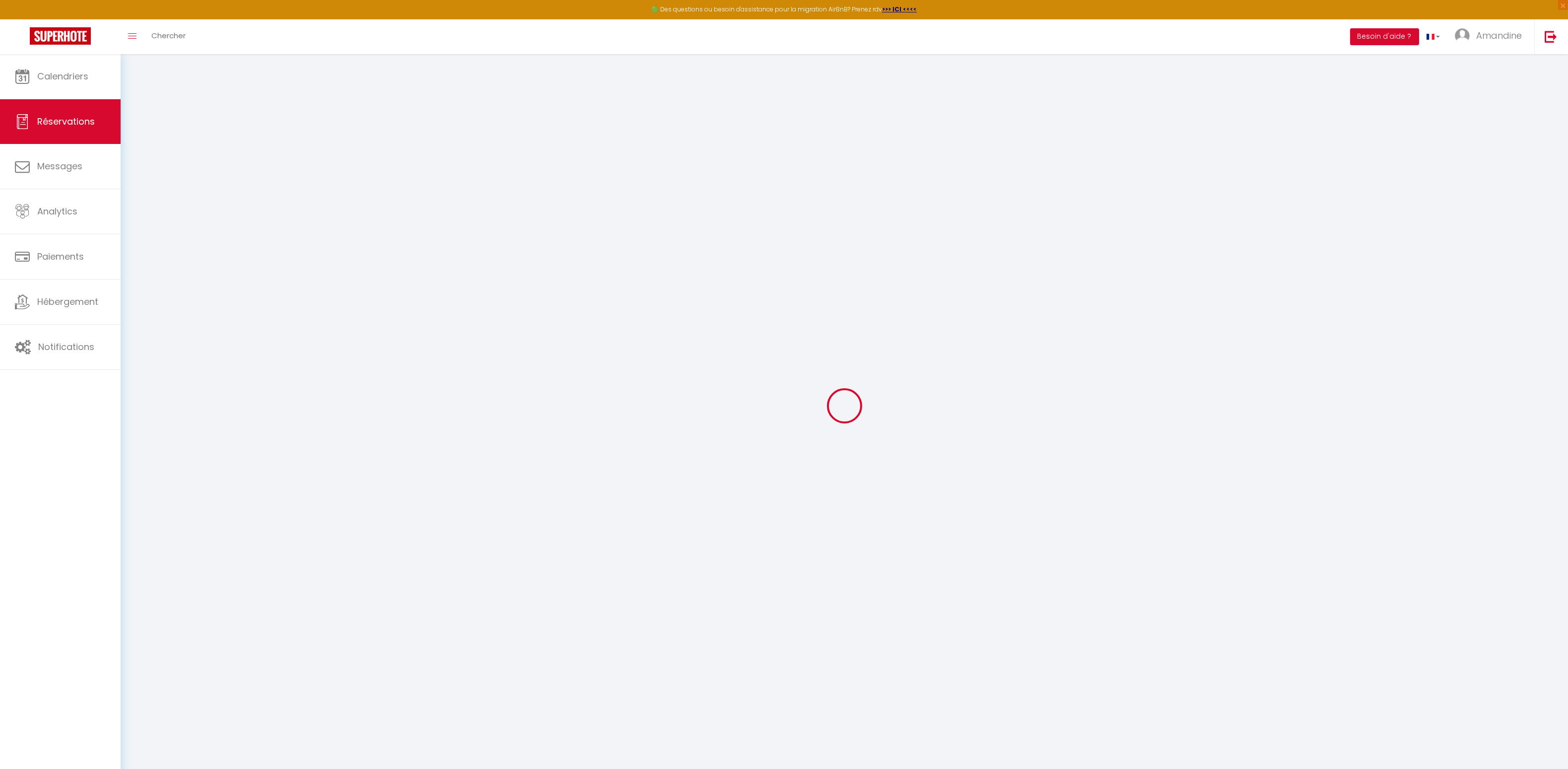
select select
checkbox input "false"
select select "18:00"
select select "08:30"
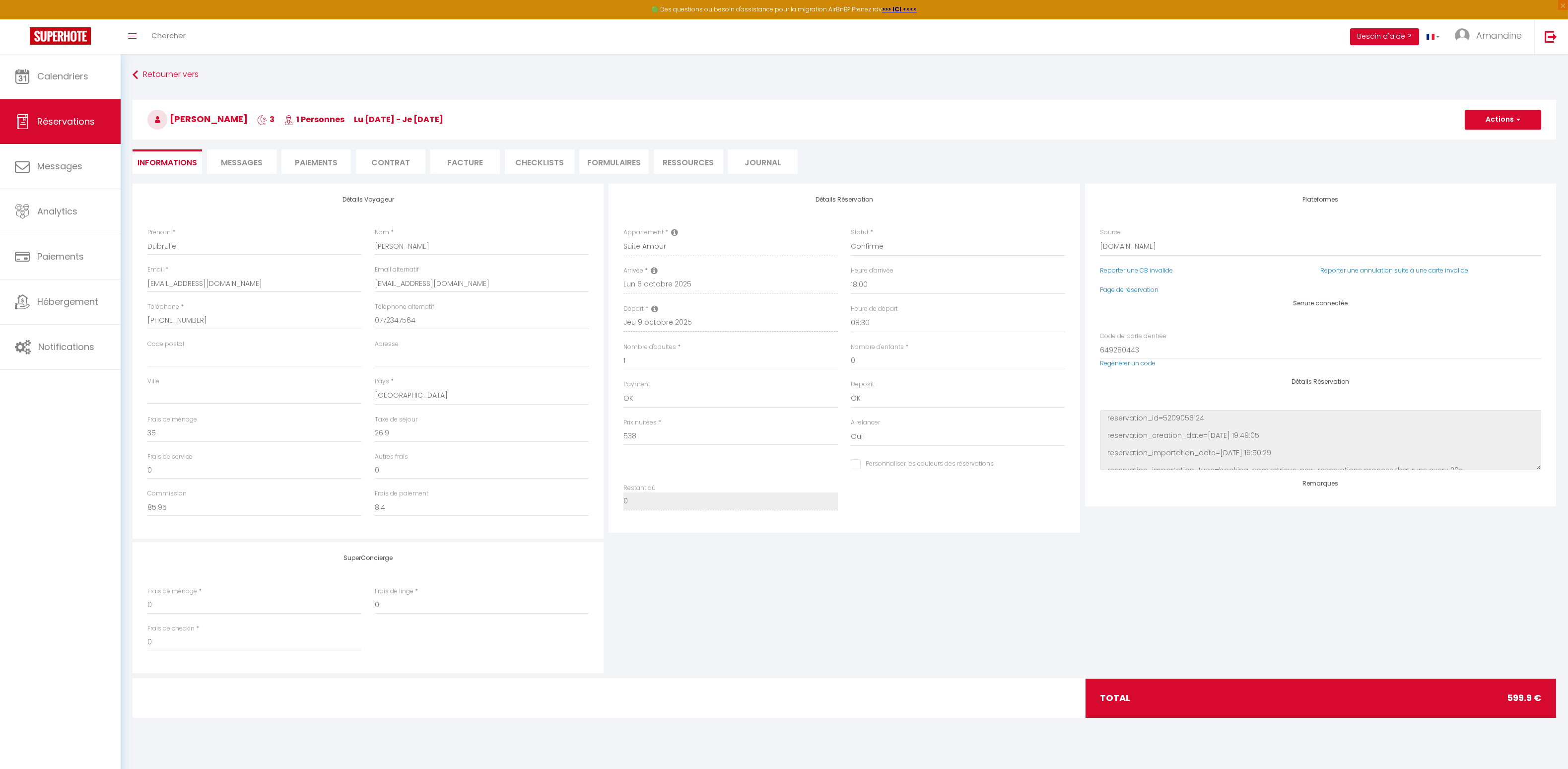
click at [228, 159] on span "Messages" at bounding box center [242, 163] width 41 height 12
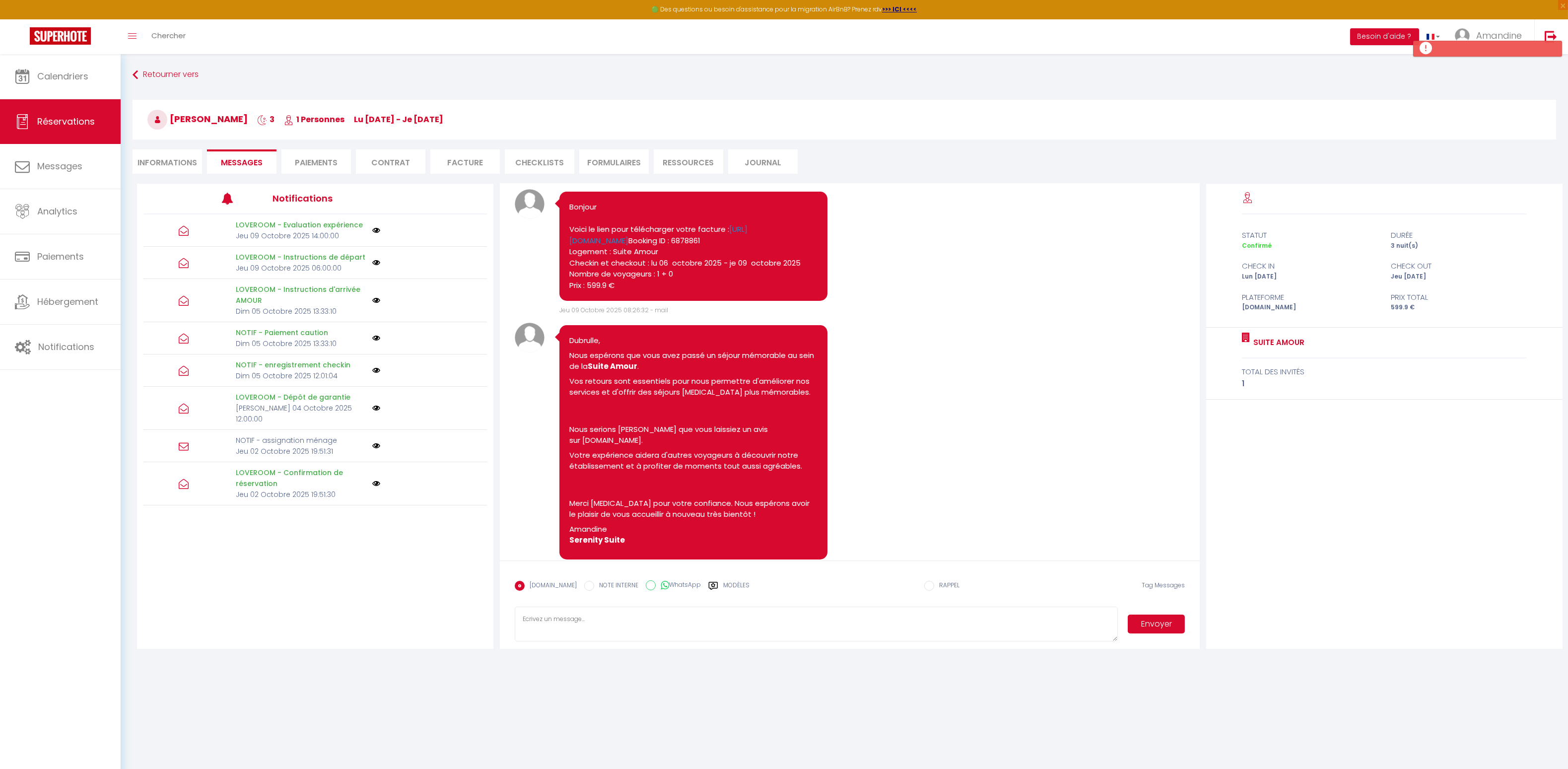
scroll to position [1947, 0]
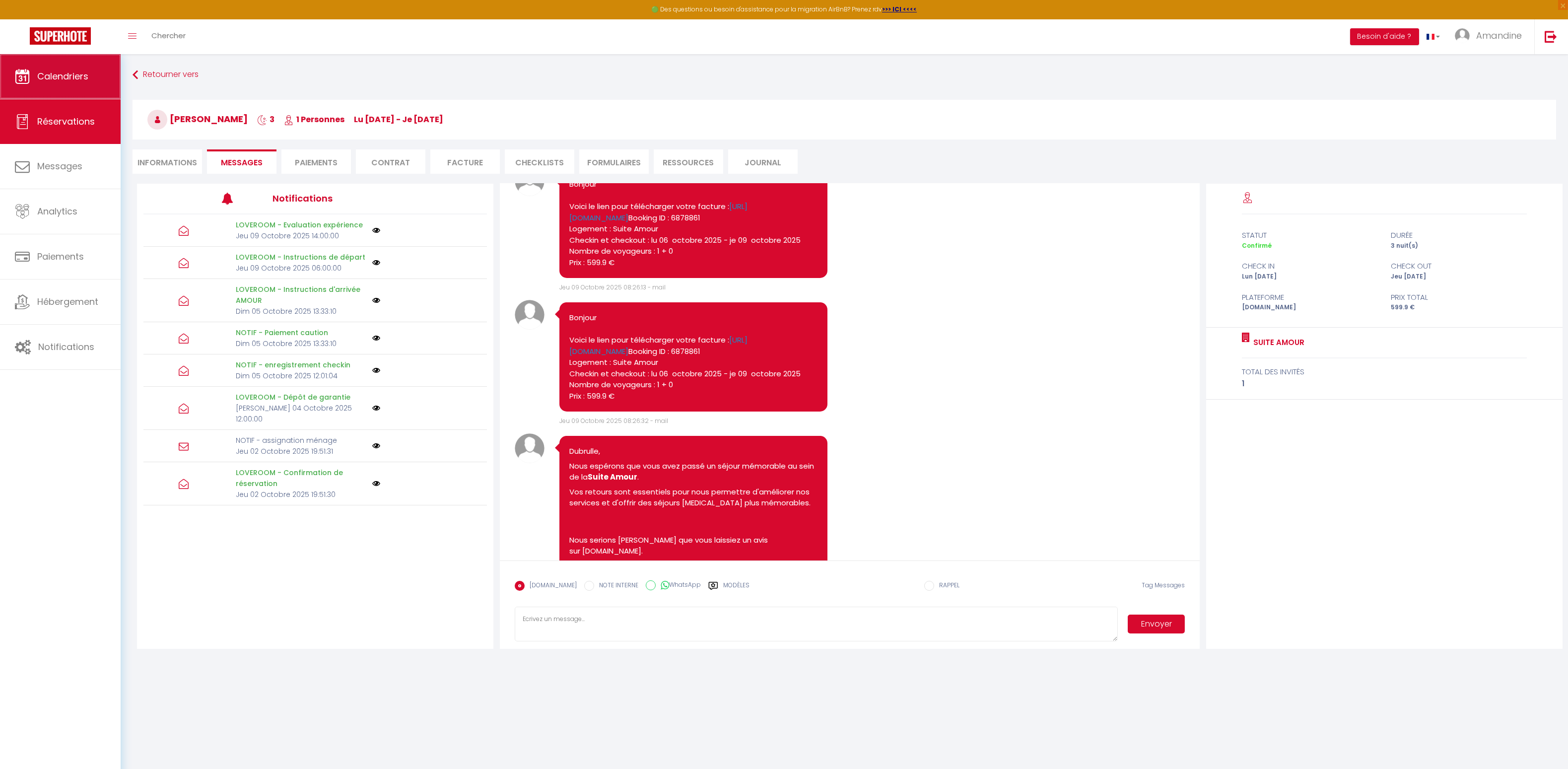
click at [52, 75] on span "Calendriers" at bounding box center [63, 76] width 51 height 12
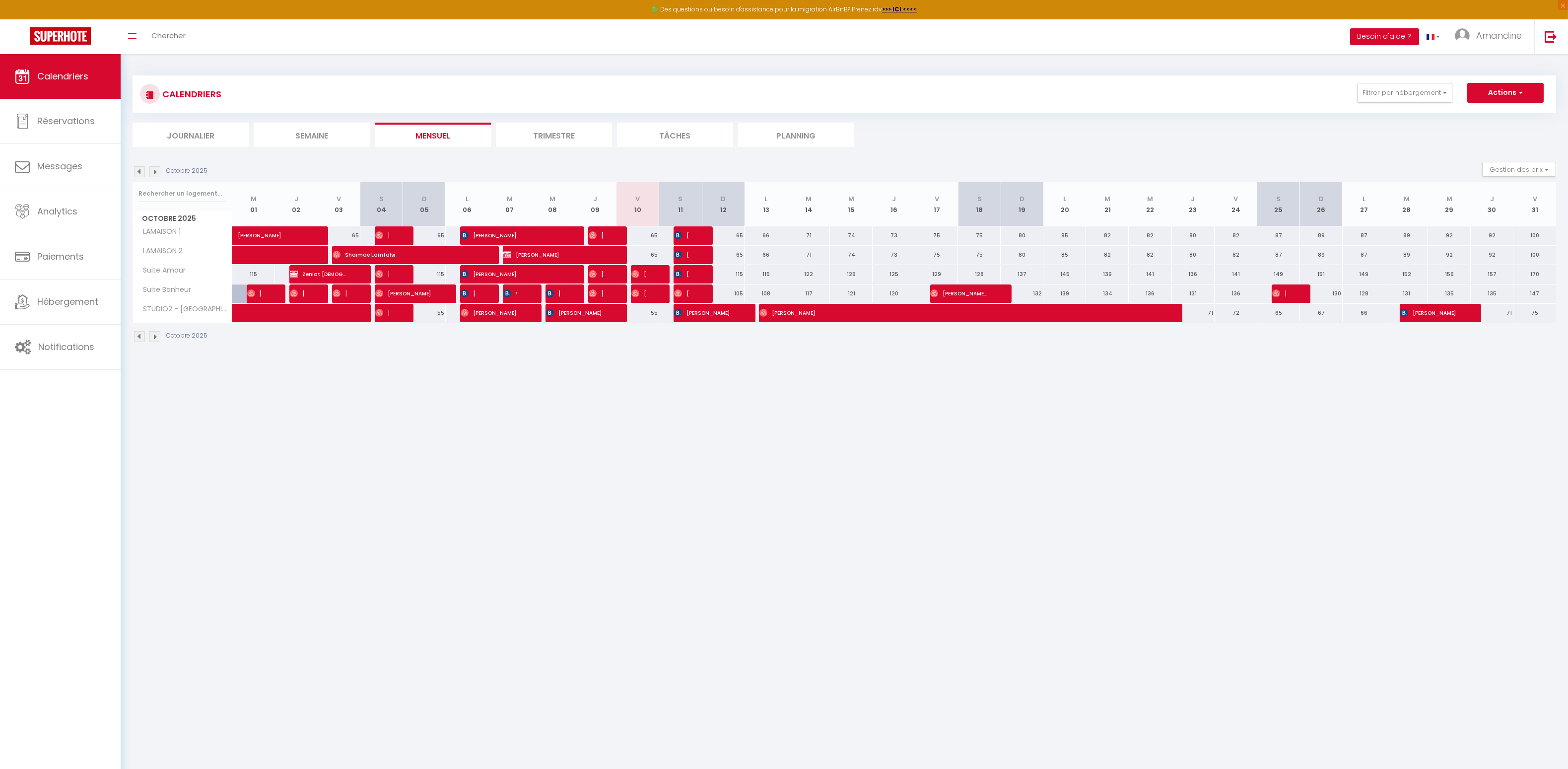
click at [690, 276] on div at bounding box center [695, 274] width 43 height 19
click at [690, 318] on span "[PERSON_NAME]" at bounding box center [702, 312] width 57 height 19
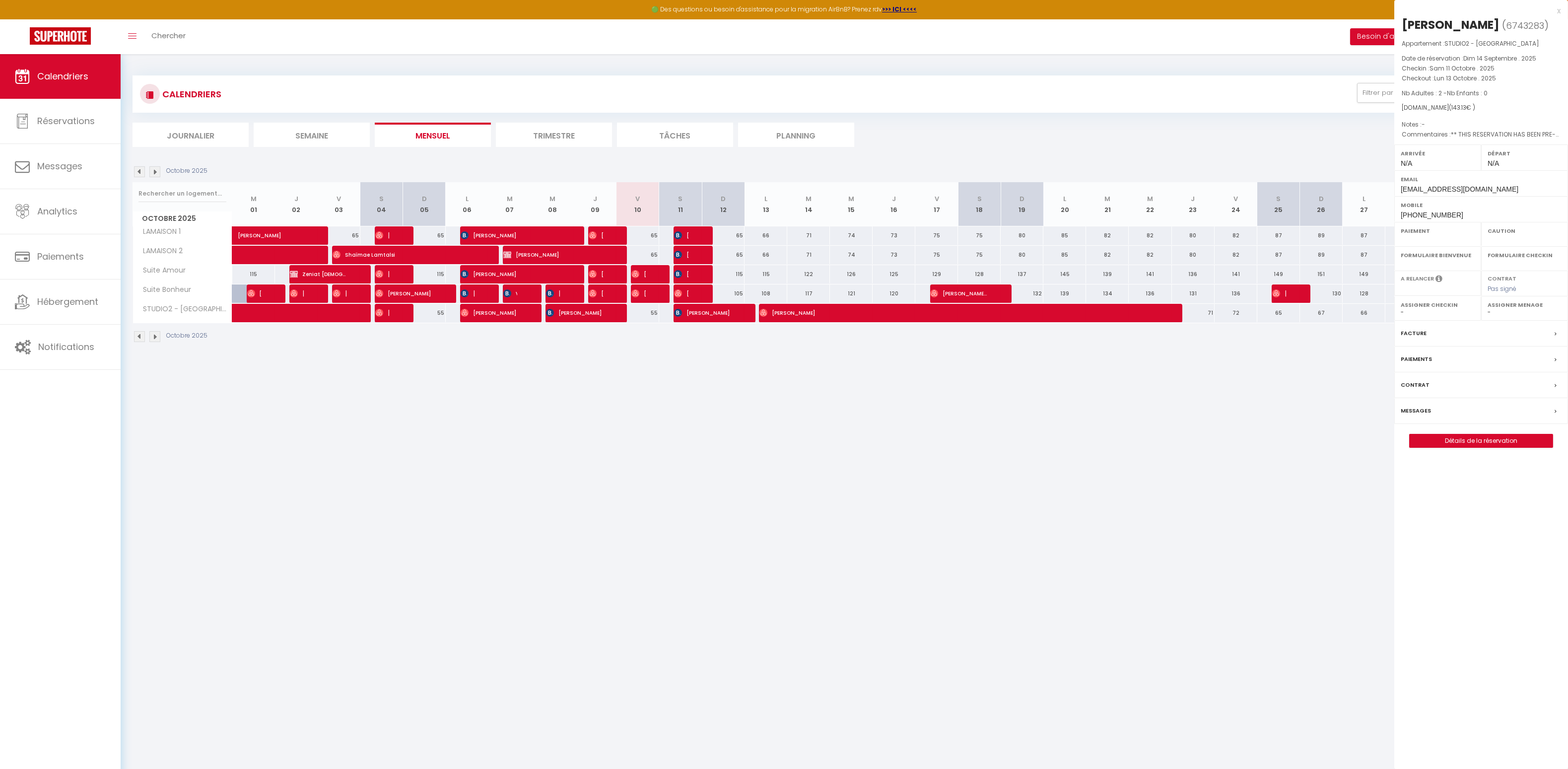
select select "OK"
select select "KO"
select select "0"
select select "1"
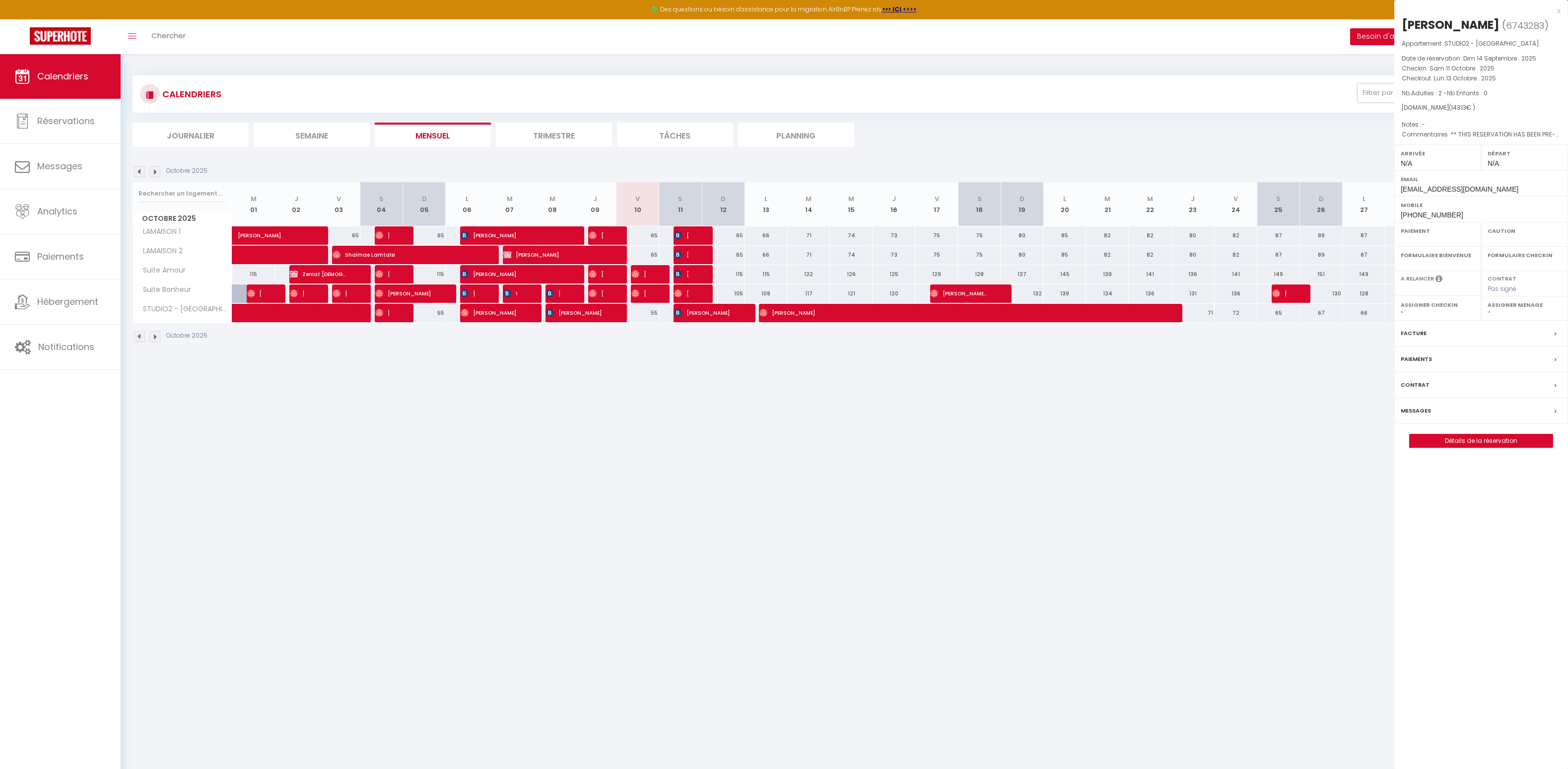
select select
select select "48729"
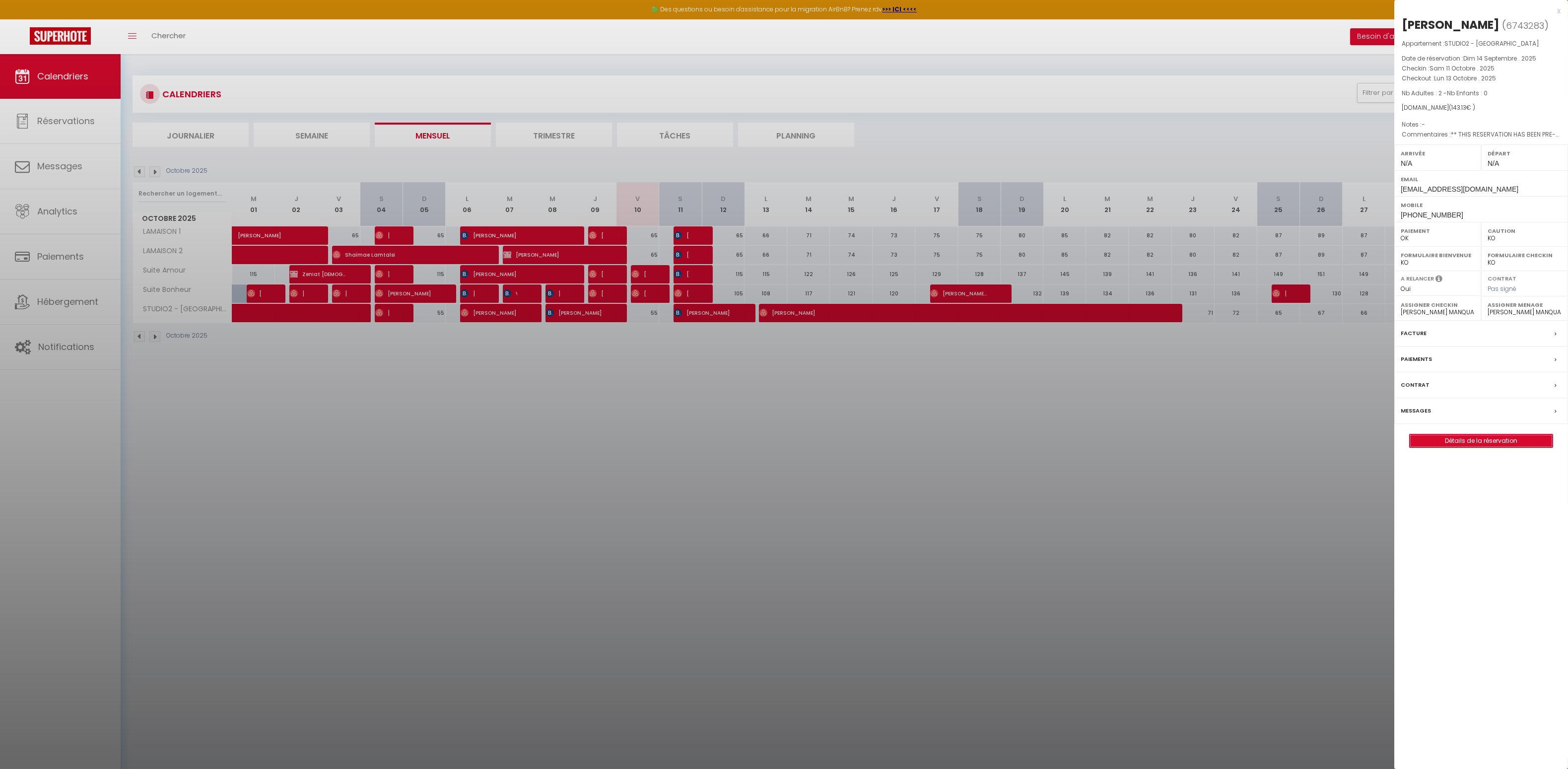
click at [1502, 439] on link "Détails de la réservation" at bounding box center [1481, 441] width 143 height 13
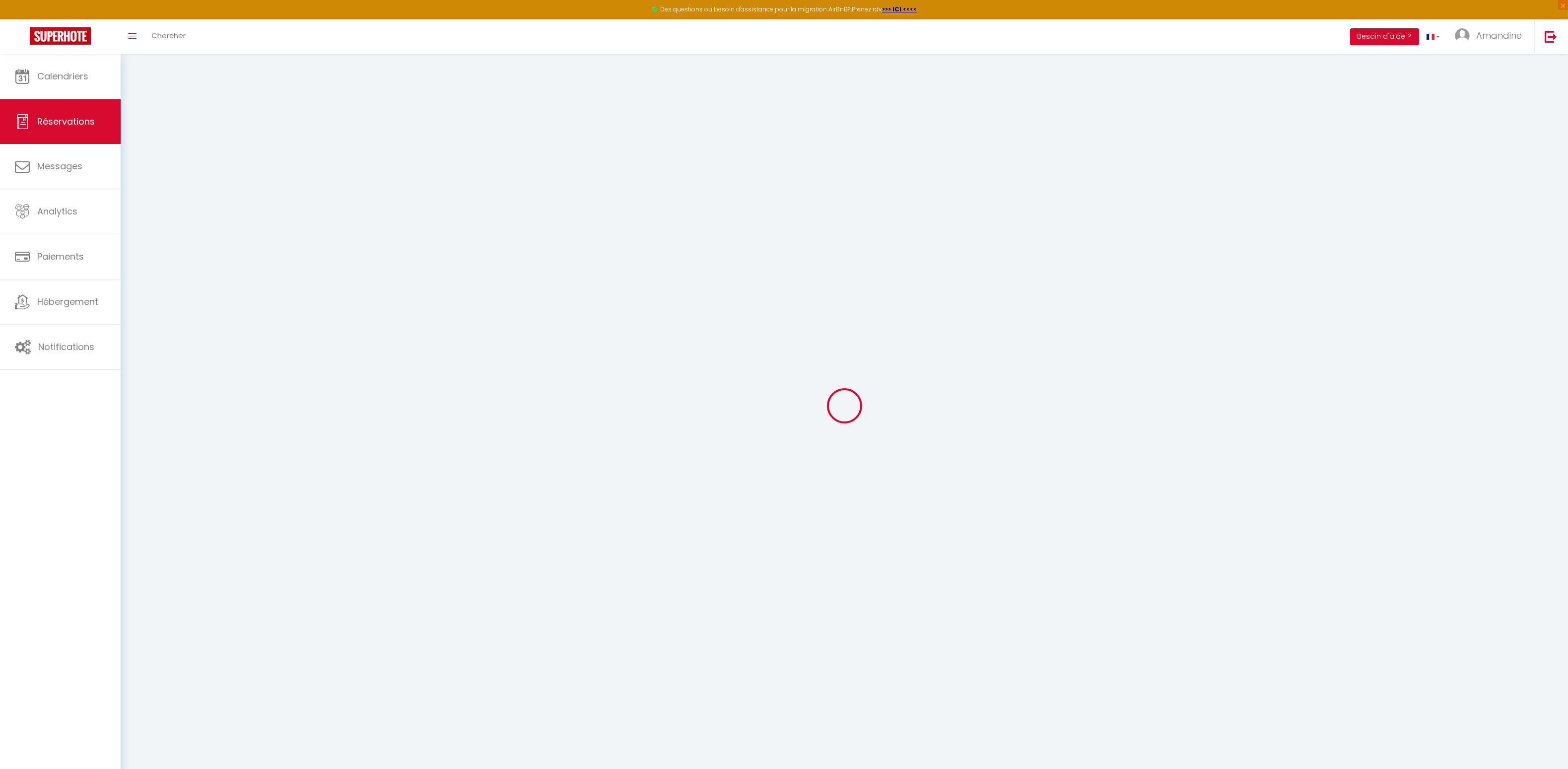
select select
checkbox input "false"
select select
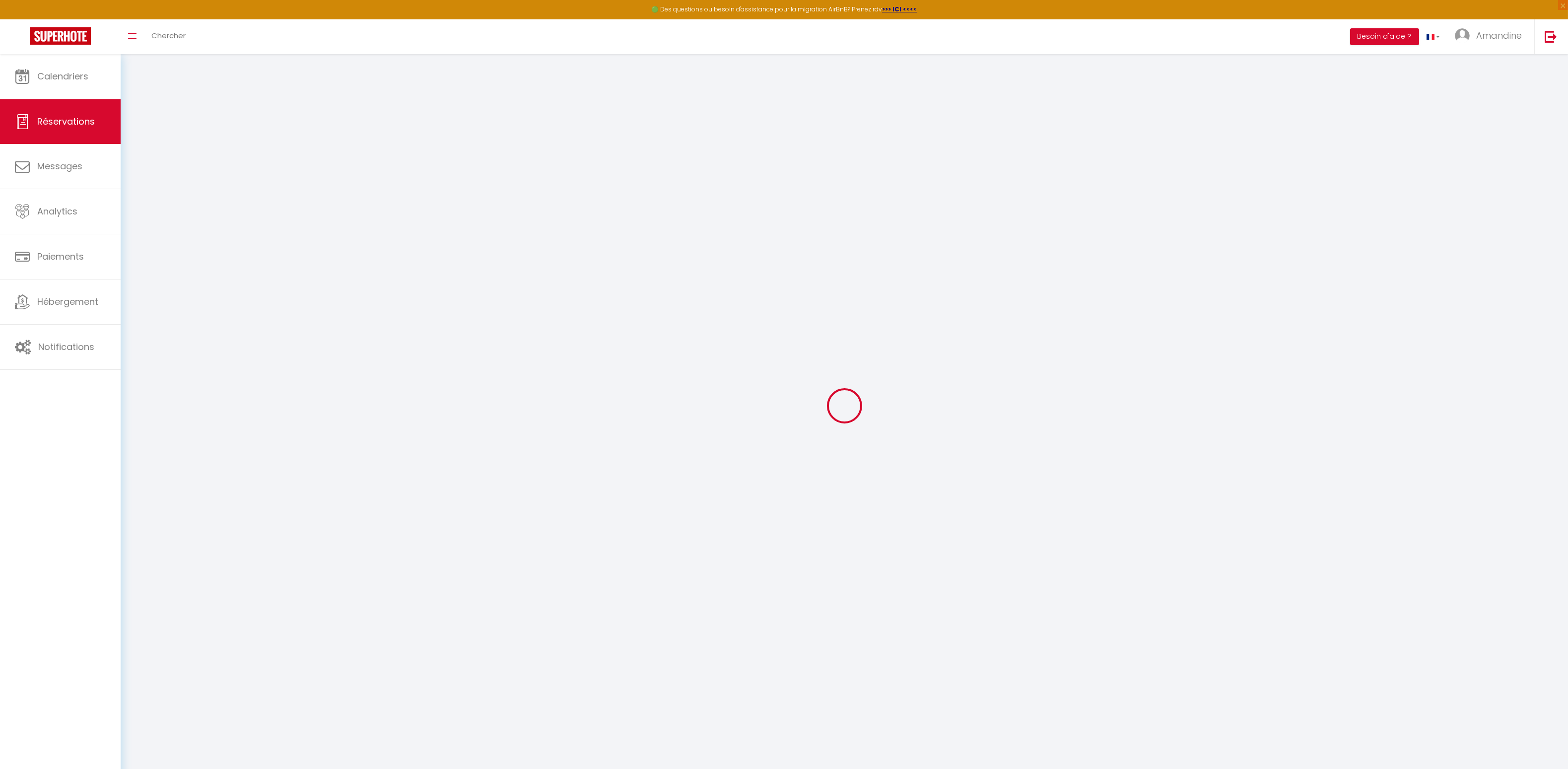
checkbox input "false"
type textarea "** THIS RESERVATION HAS BEEN PRE-PAID ** [PERSON_NAME] A ÉTÉ RÉSERVÉ VIA L'OTA …"
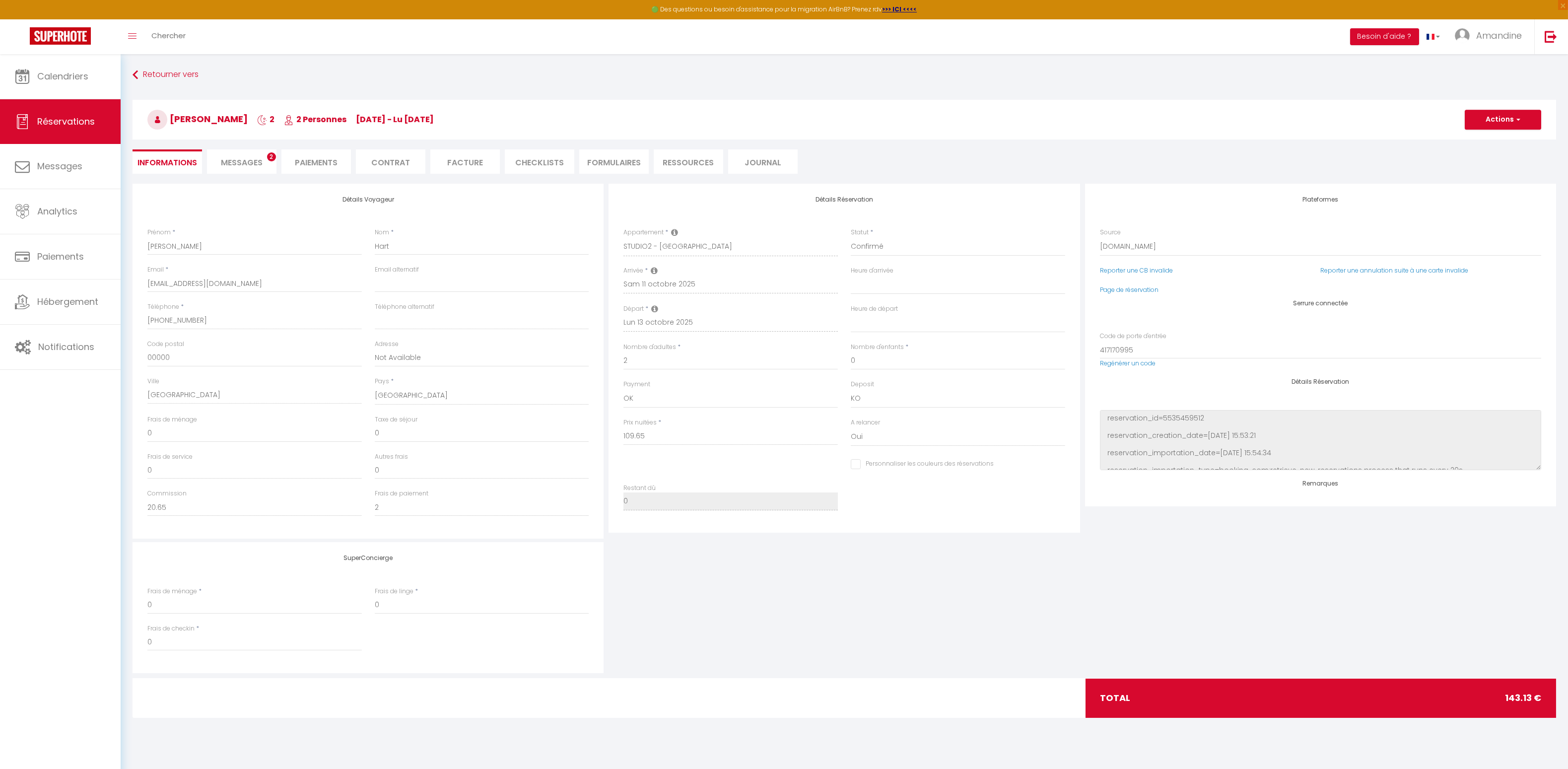
type input "28"
type input "5.48"
select select
checkbox input "false"
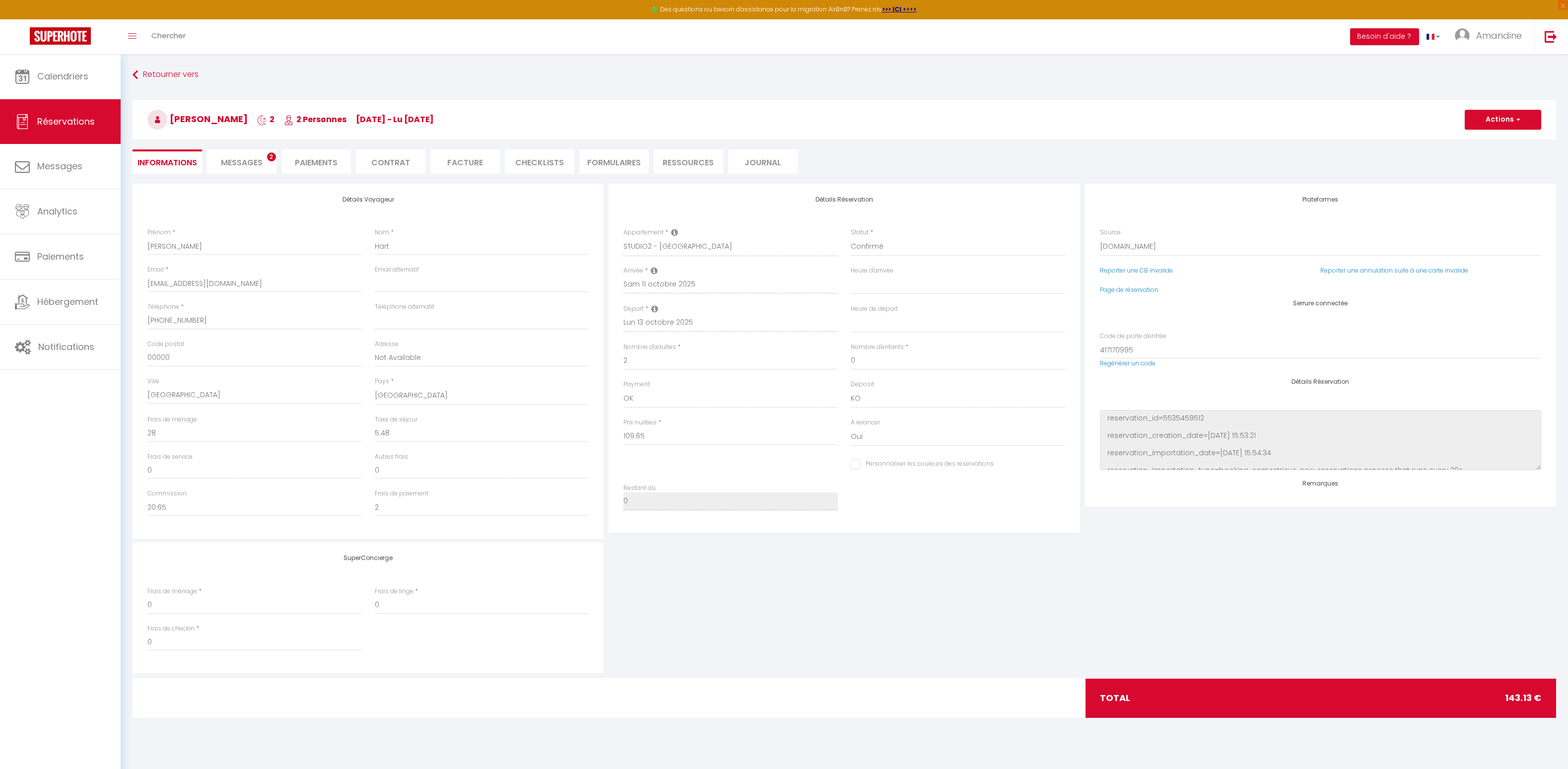
select select
click at [240, 163] on span "Messages" at bounding box center [242, 163] width 41 height 12
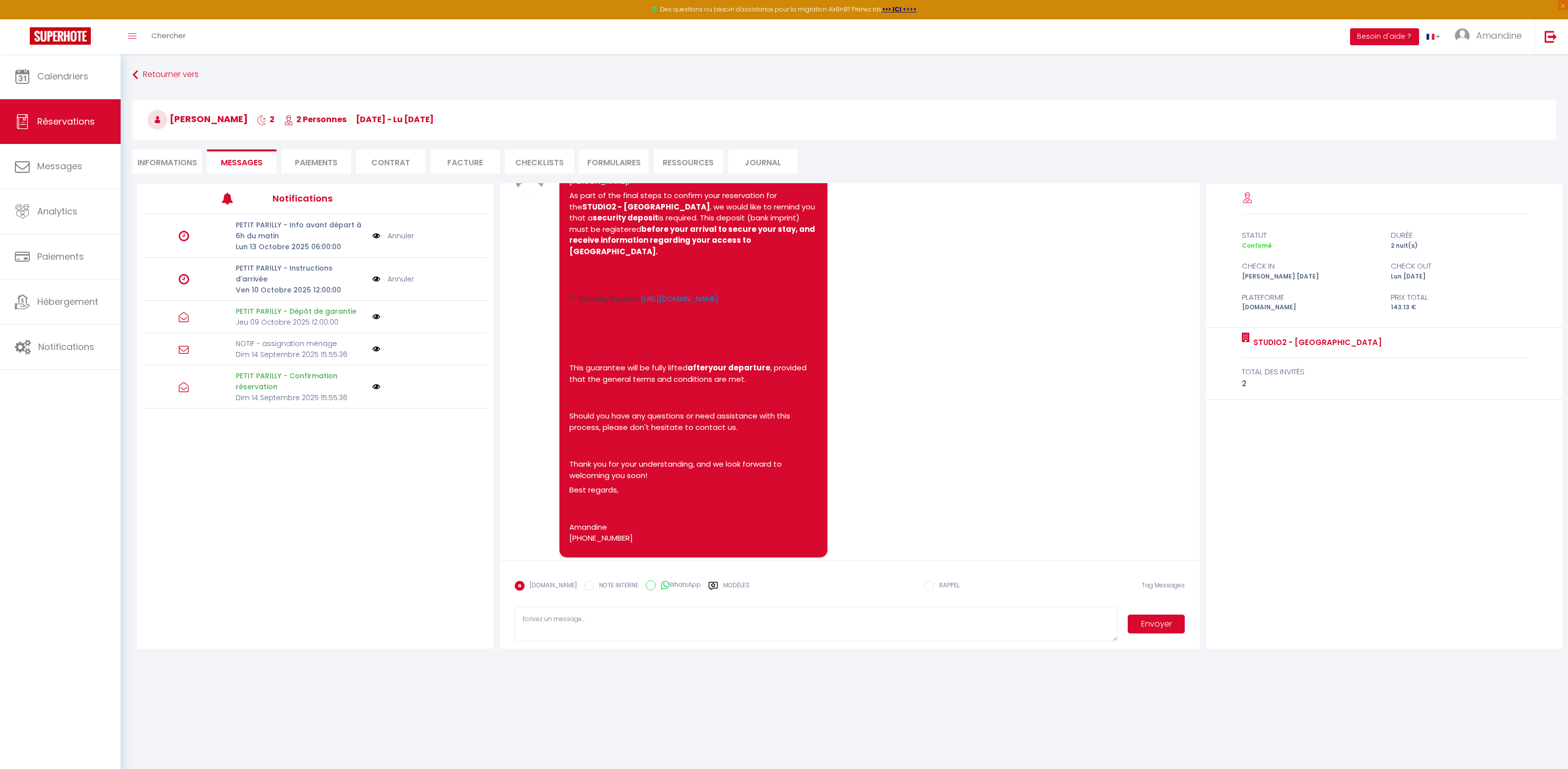
scroll to position [1819, 0]
